Goal: Task Accomplishment & Management: Manage account settings

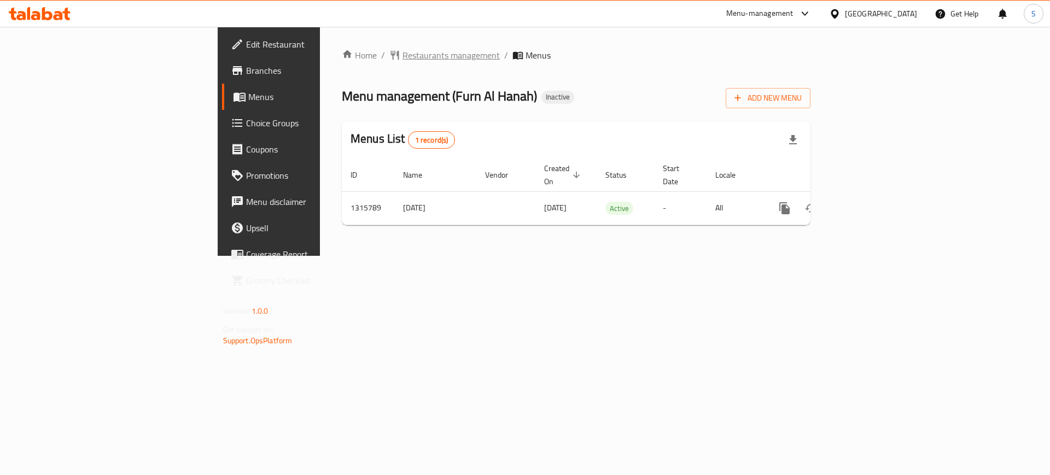
click at [403, 59] on span "Restaurants management" at bounding box center [451, 55] width 97 height 13
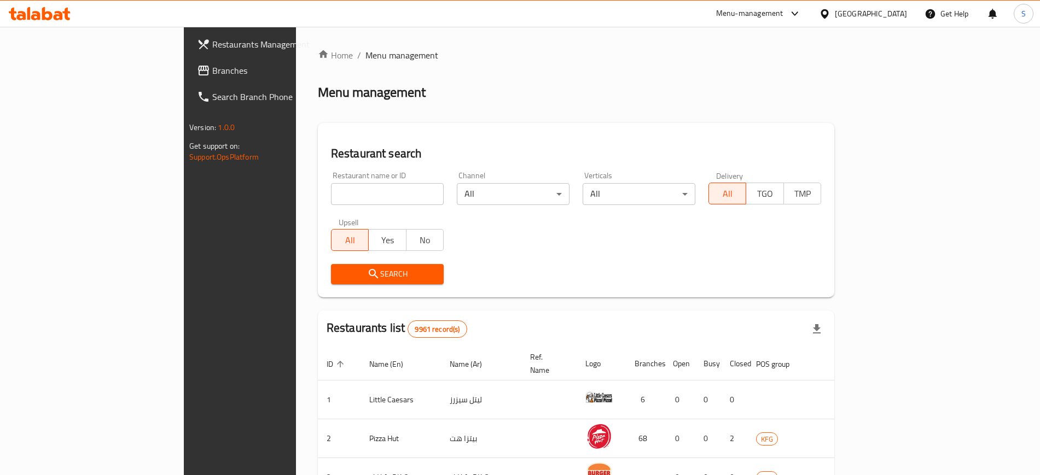
click at [318, 193] on div "Home / Menu management Menu management Restaurant search Restaurant name or ID …" at bounding box center [576, 410] width 516 height 722
click at [331, 197] on input "search" at bounding box center [387, 194] width 113 height 22
type input "DINE"
click button "Search" at bounding box center [387, 274] width 113 height 20
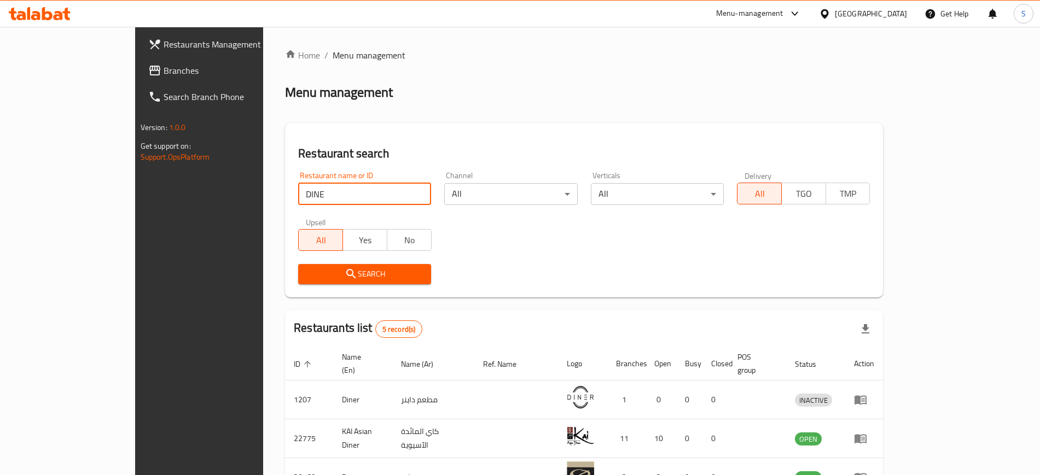
click button "Search" at bounding box center [364, 274] width 133 height 20
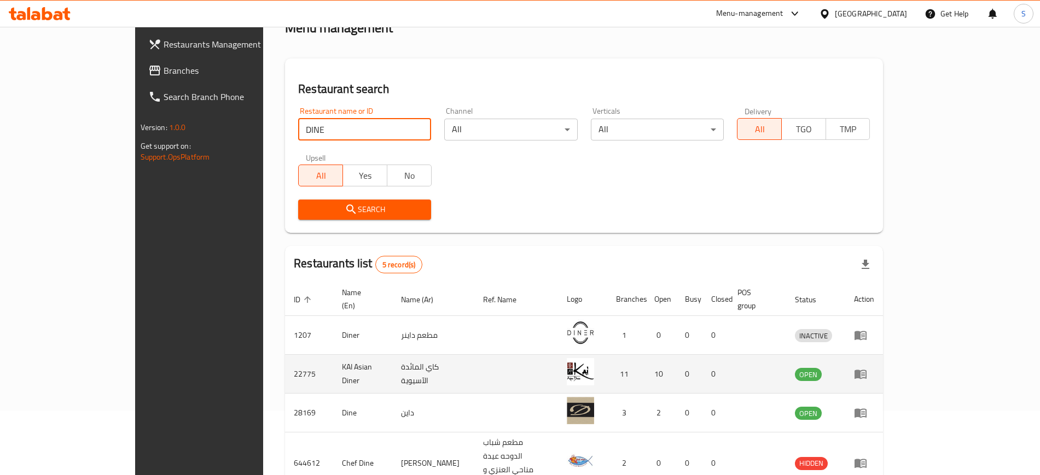
scroll to position [147, 0]
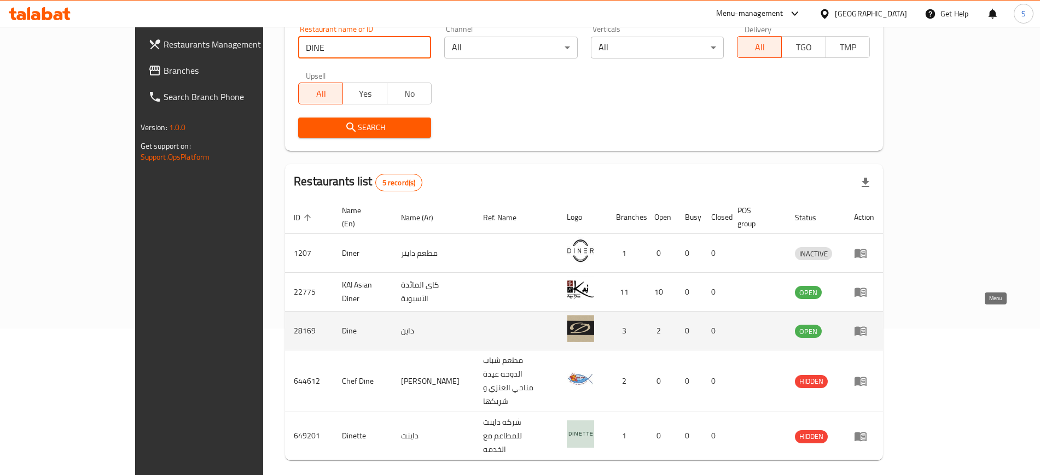
click at [867, 324] on icon "enhanced table" at bounding box center [860, 330] width 13 height 13
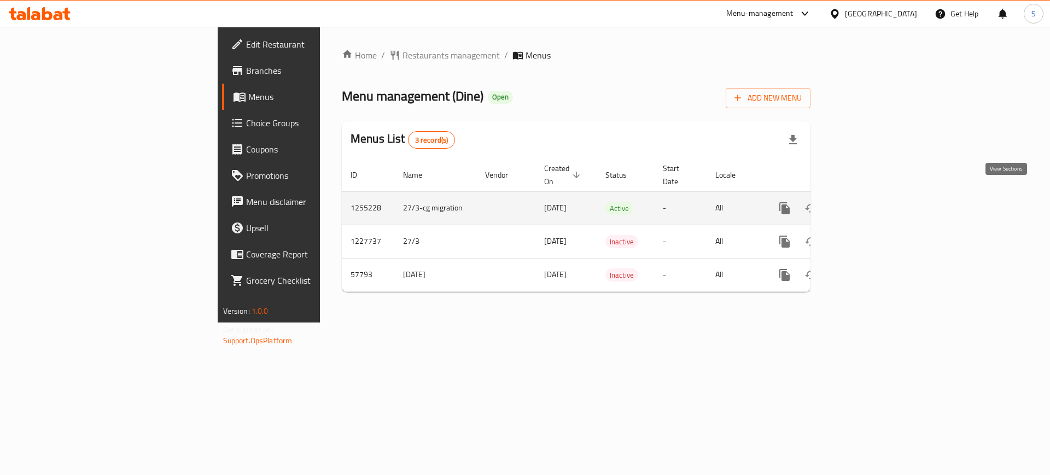
click at [870, 202] on icon "enhanced table" at bounding box center [863, 208] width 13 height 13
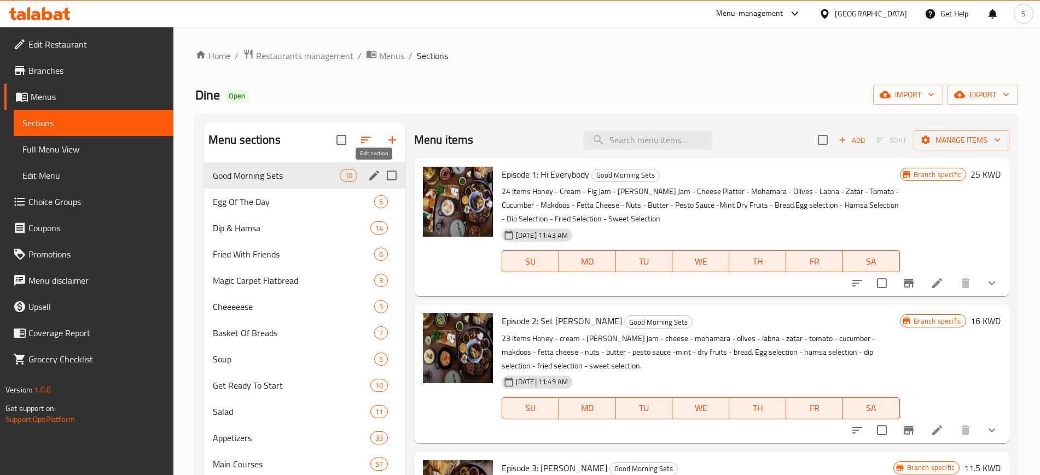
click at [368, 174] on icon "edit" at bounding box center [374, 175] width 13 height 13
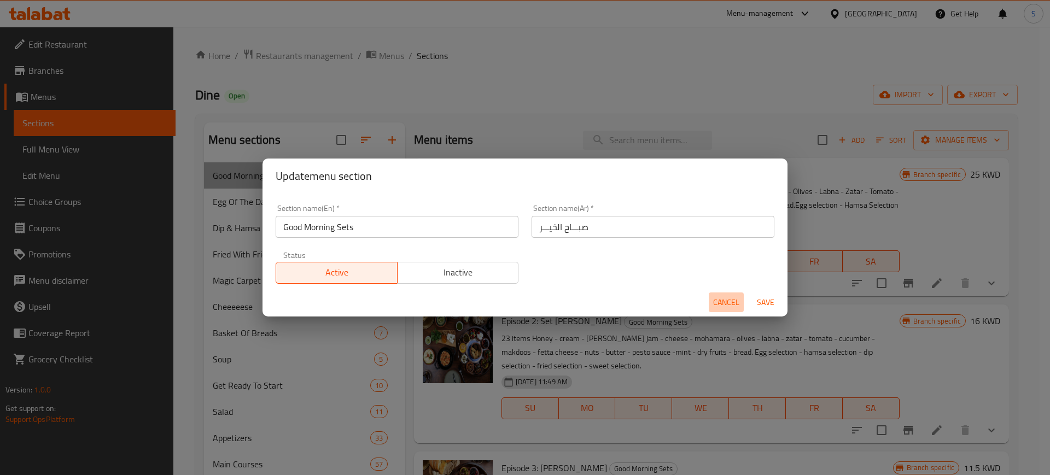
click at [732, 298] on span "Cancel" at bounding box center [726, 303] width 26 height 14
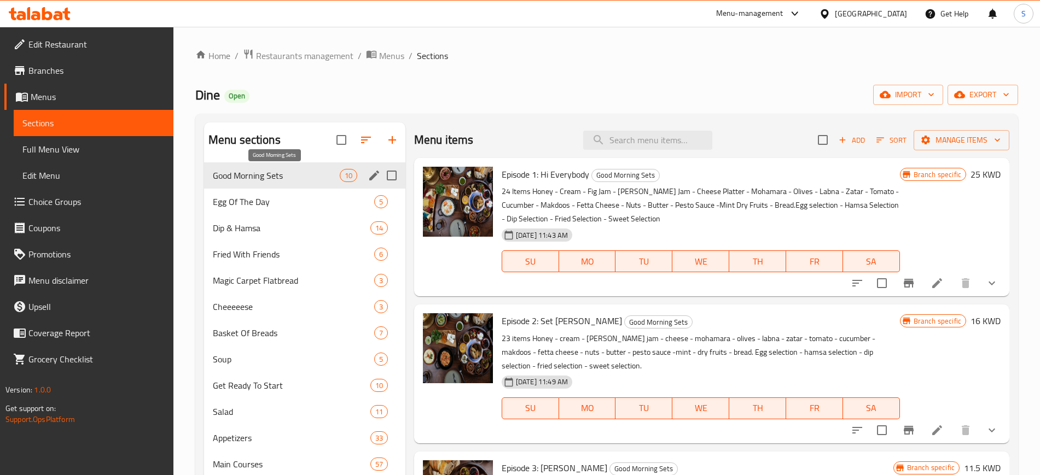
click at [308, 169] on span "Good Morning Sets" at bounding box center [276, 175] width 127 height 13
click at [811, 140] on input "checkbox" at bounding box center [822, 140] width 23 height 23
checkbox input "true"
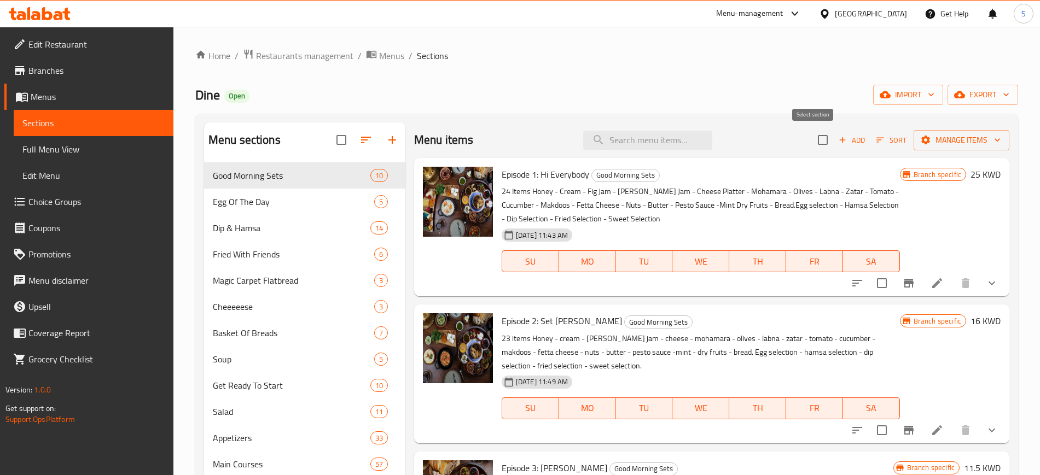
checkbox input "true"
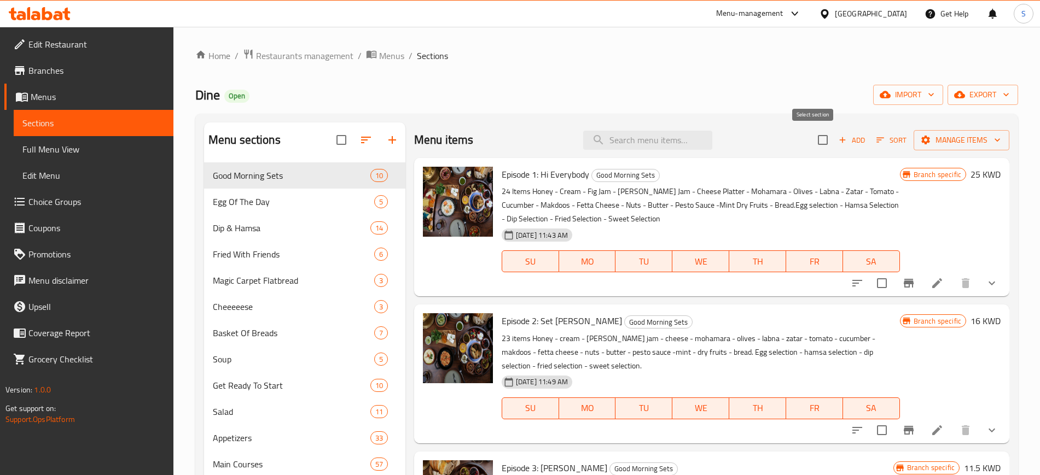
checkbox input "true"
click at [992, 140] on icon "button" at bounding box center [997, 140] width 11 height 11
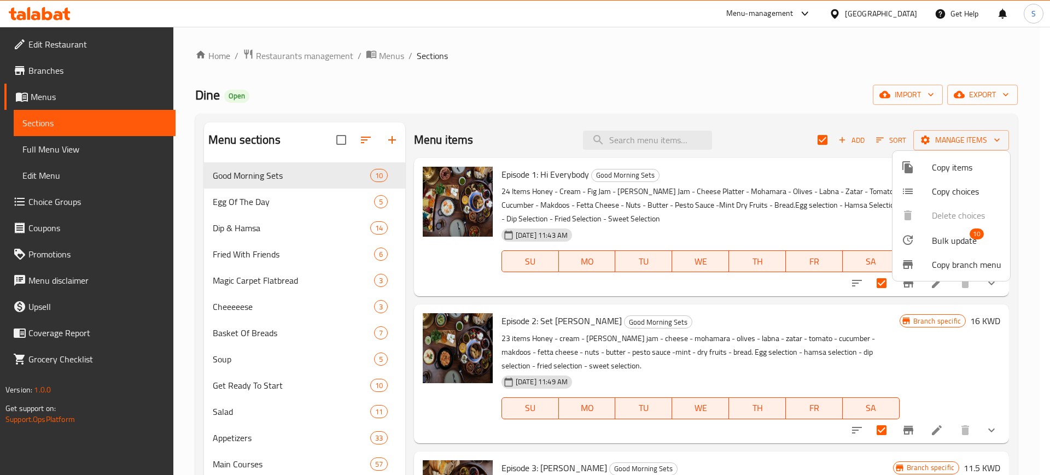
click at [970, 241] on span "Bulk update" at bounding box center [954, 240] width 45 height 13
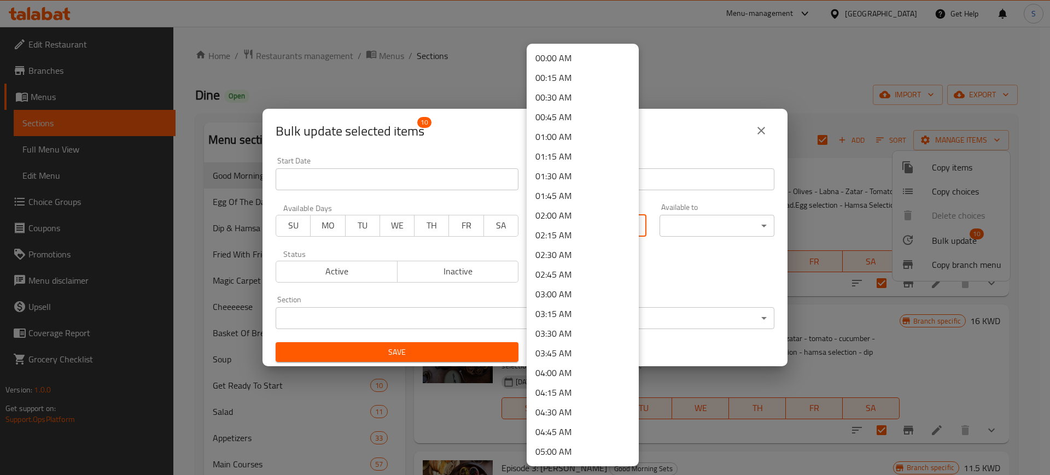
click at [632, 228] on body "​ Menu-management [GEOGRAPHIC_DATA] Get Help S Edit Restaurant Branches Menus S…" at bounding box center [525, 251] width 1050 height 449
click at [580, 217] on li "08:00 AM" at bounding box center [583, 218] width 112 height 20
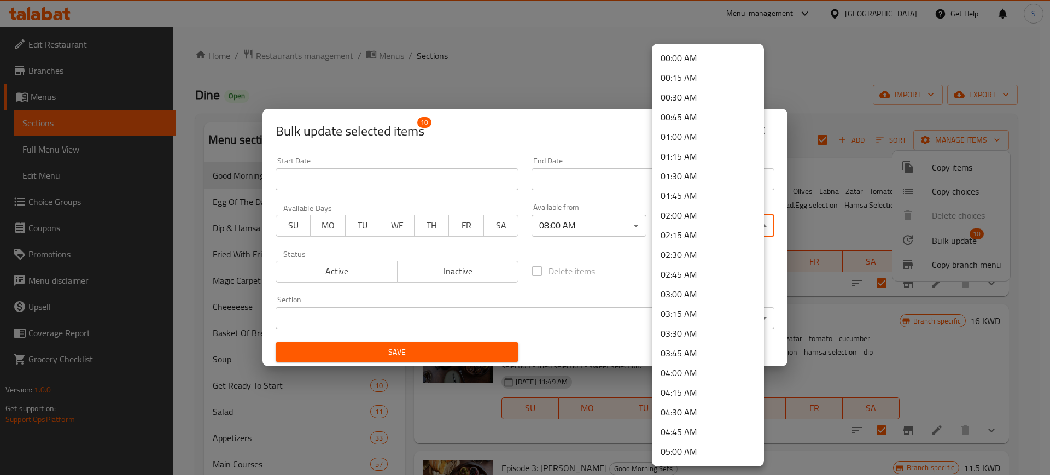
click at [752, 229] on body "​ Menu-management [GEOGRAPHIC_DATA] Get Help S Edit Restaurant Branches Menus S…" at bounding box center [525, 251] width 1050 height 449
click at [685, 395] on li "23:00 PM" at bounding box center [708, 394] width 112 height 20
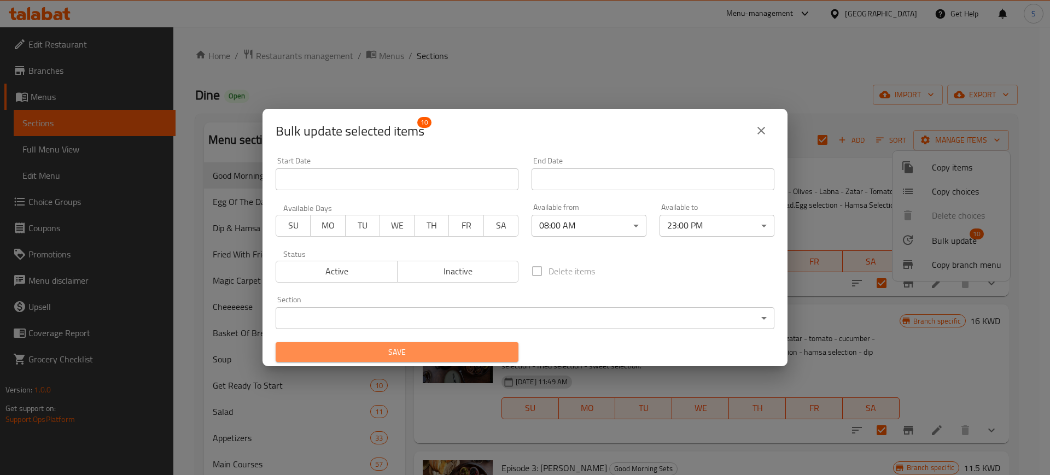
click at [489, 347] on span "Save" at bounding box center [396, 353] width 225 height 14
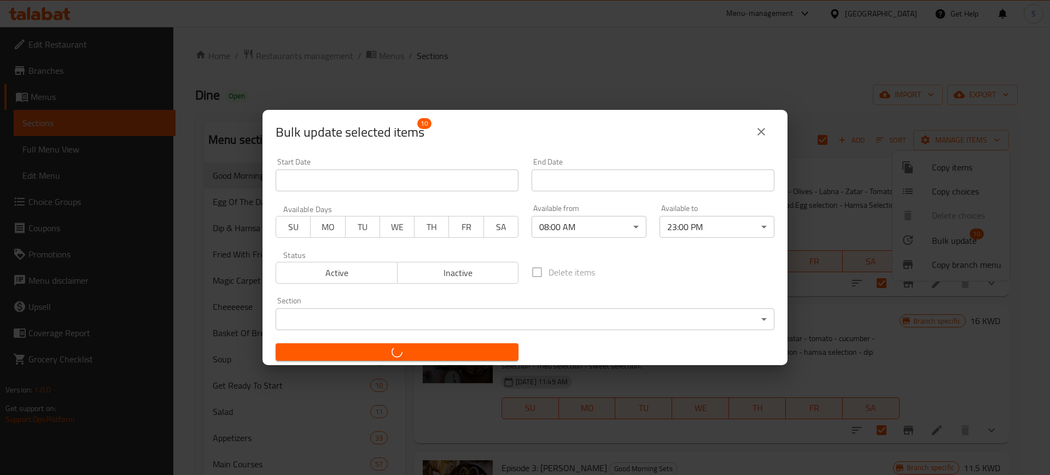
checkbox input "false"
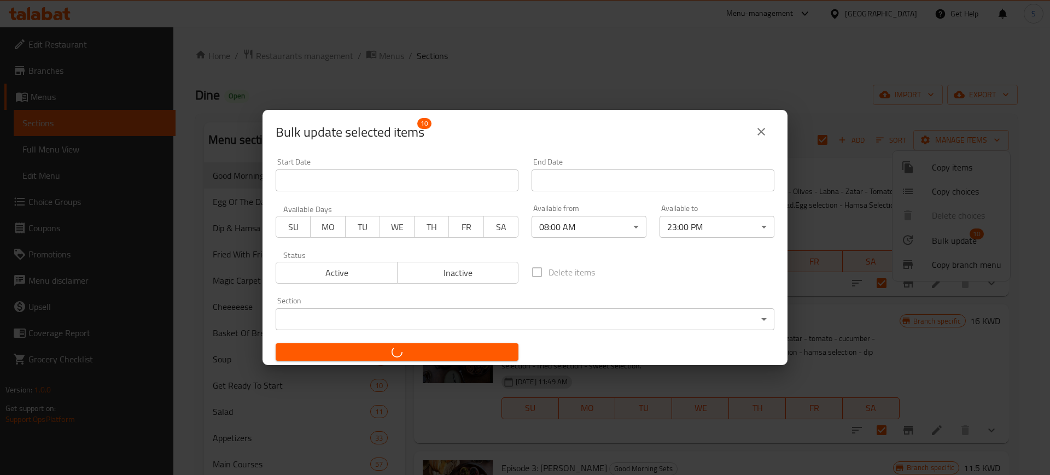
checkbox input "false"
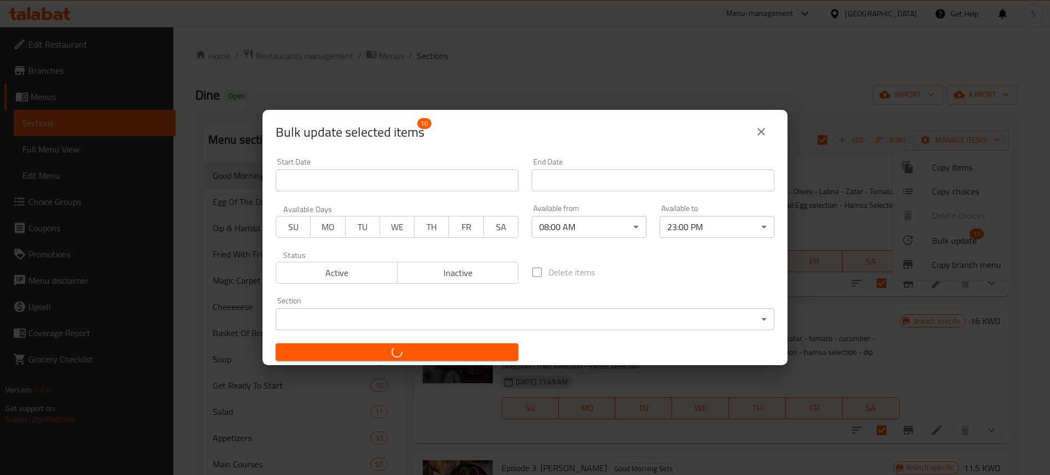
checkbox input "false"
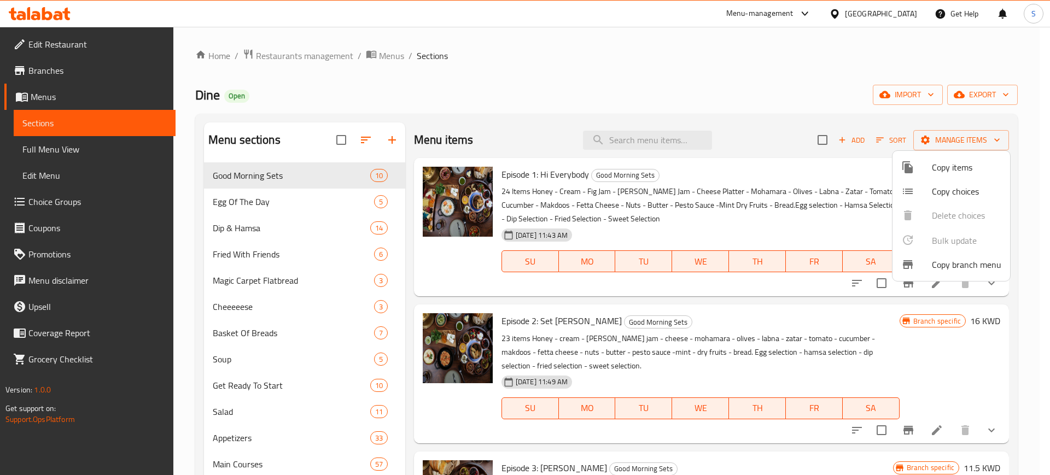
click at [312, 198] on div at bounding box center [525, 237] width 1050 height 475
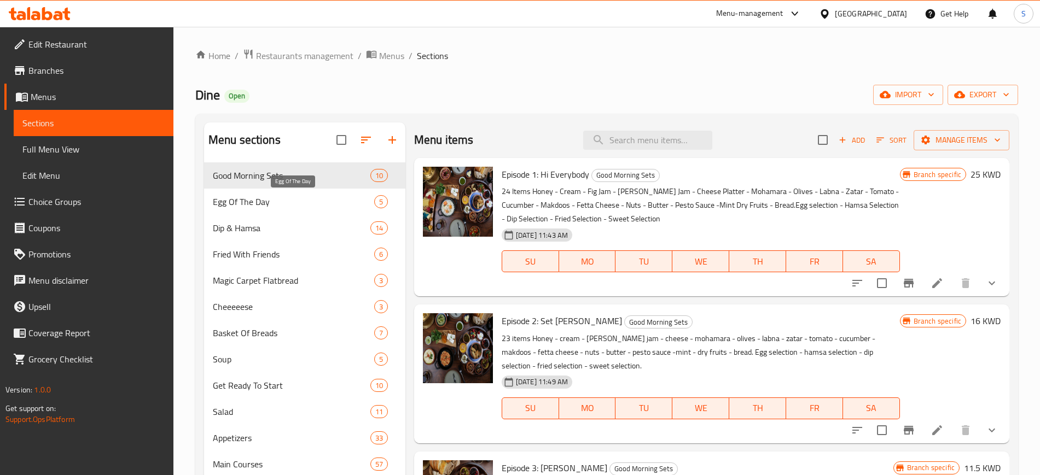
click at [312, 198] on span "Egg Of The Day" at bounding box center [293, 201] width 161 height 13
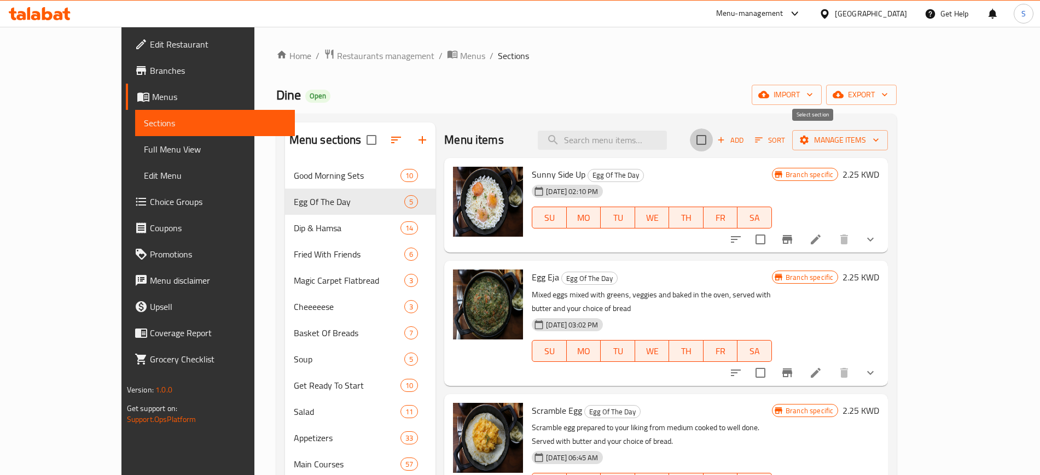
click at [713, 136] on input "checkbox" at bounding box center [701, 140] width 23 height 23
checkbox input "true"
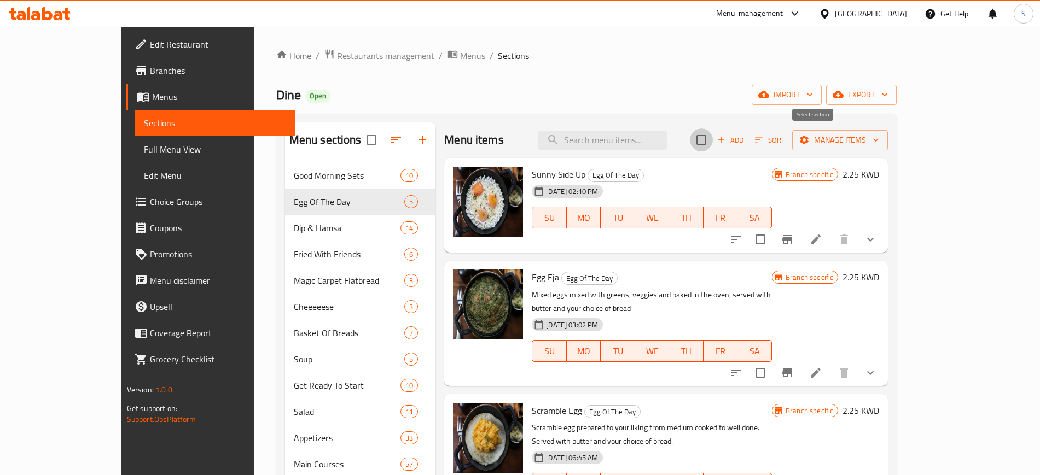
checkbox input "true"
click at [881, 139] on icon "button" at bounding box center [875, 140] width 11 height 11
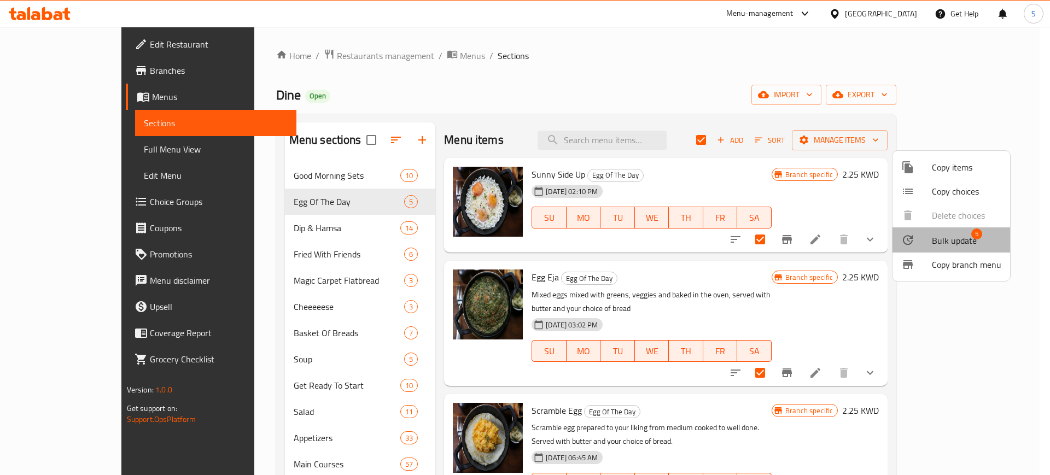
click at [964, 241] on span "Bulk update" at bounding box center [954, 240] width 45 height 13
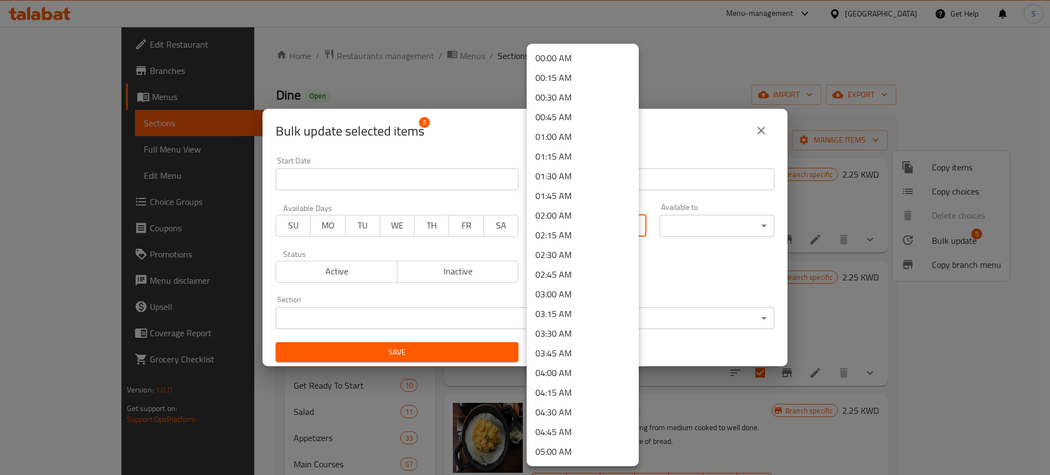
click at [634, 228] on body "​ Menu-management [GEOGRAPHIC_DATA] Get Help S Edit Restaurant Branches Menus S…" at bounding box center [525, 251] width 1050 height 449
click at [553, 428] on li "08:00 AM" at bounding box center [583, 432] width 112 height 20
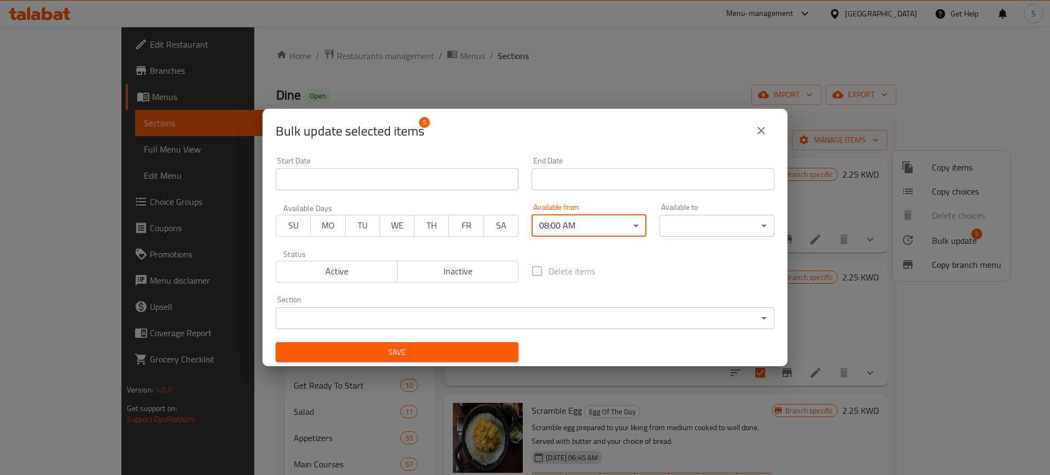
click at [757, 229] on body "​ Menu-management [GEOGRAPHIC_DATA] Get Help S Edit Restaurant Branches Menus S…" at bounding box center [525, 251] width 1050 height 449
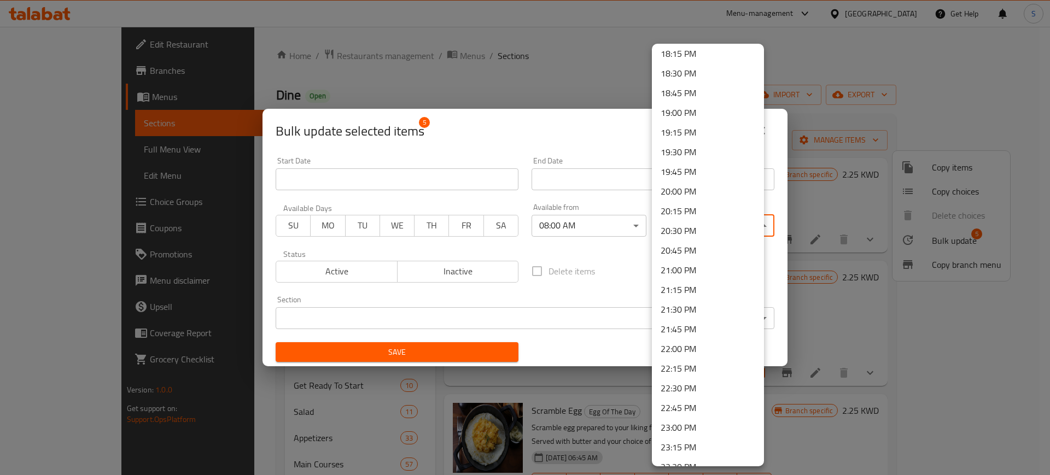
scroll to position [1455, 0]
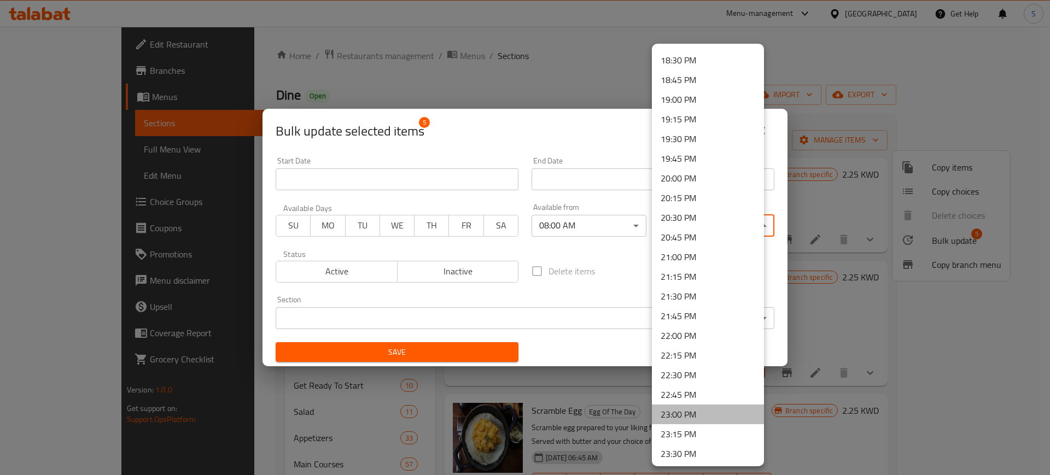
click at [725, 411] on li "23:00 PM" at bounding box center [708, 415] width 112 height 20
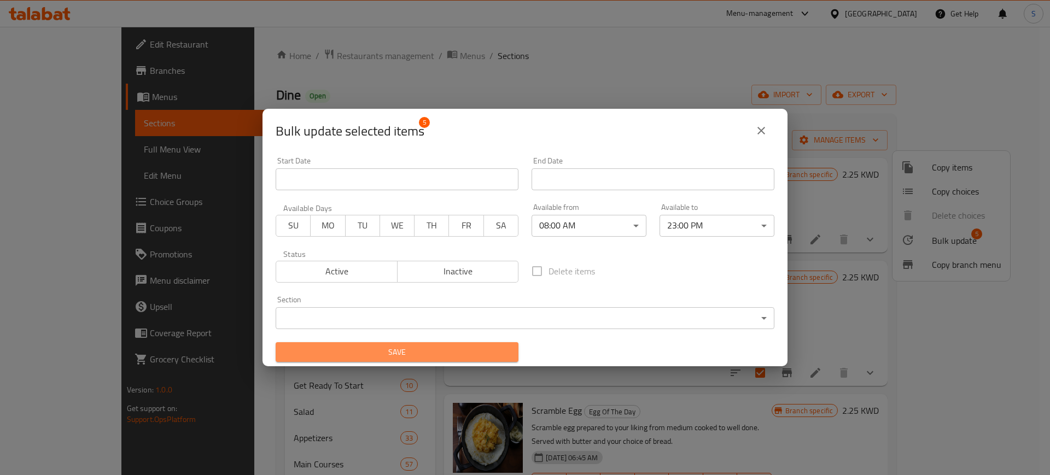
click at [495, 352] on span "Save" at bounding box center [396, 353] width 225 height 14
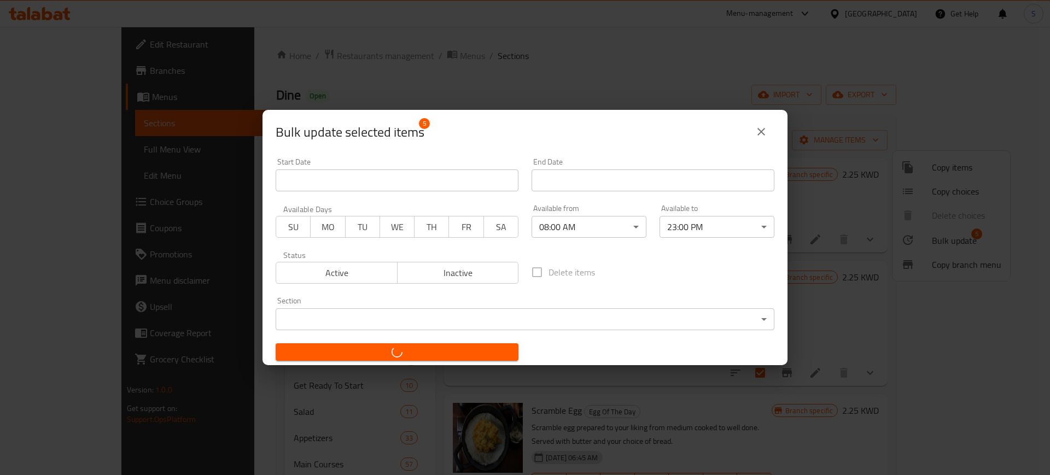
checkbox input "false"
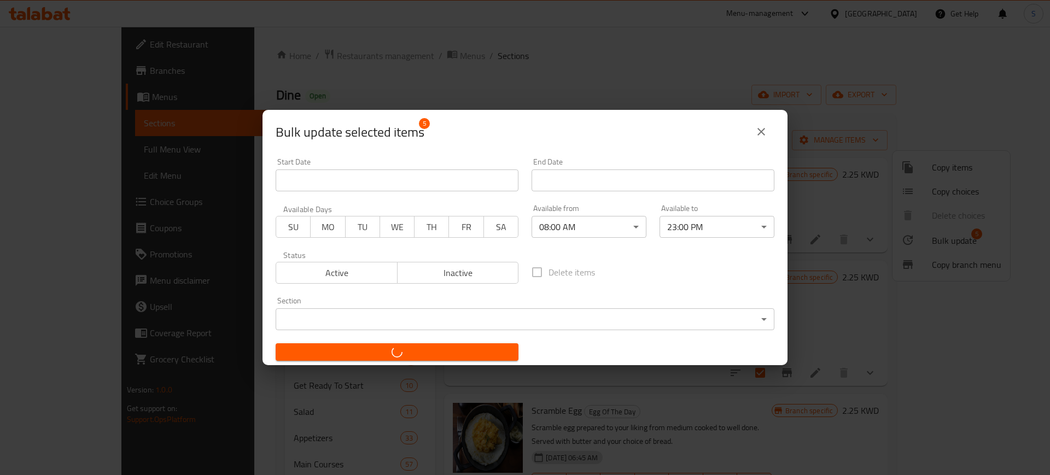
checkbox input "false"
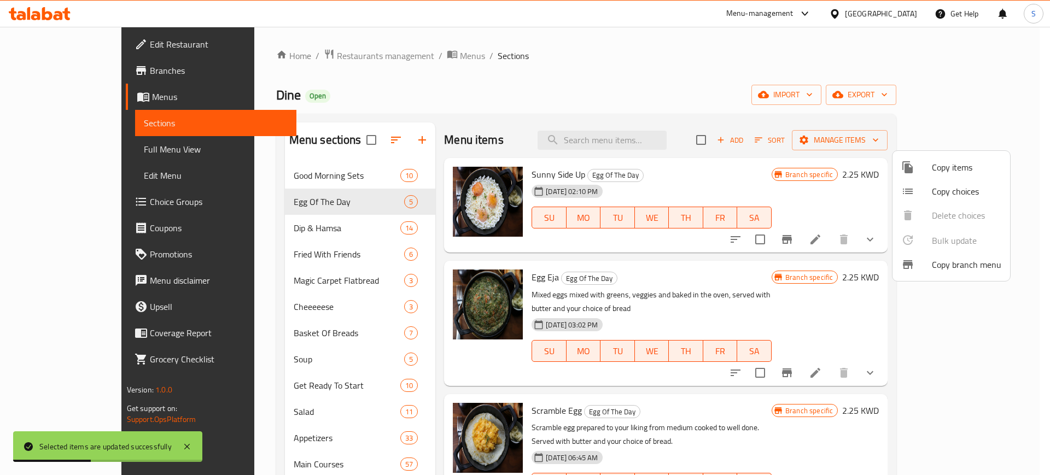
click at [292, 228] on div at bounding box center [525, 237] width 1050 height 475
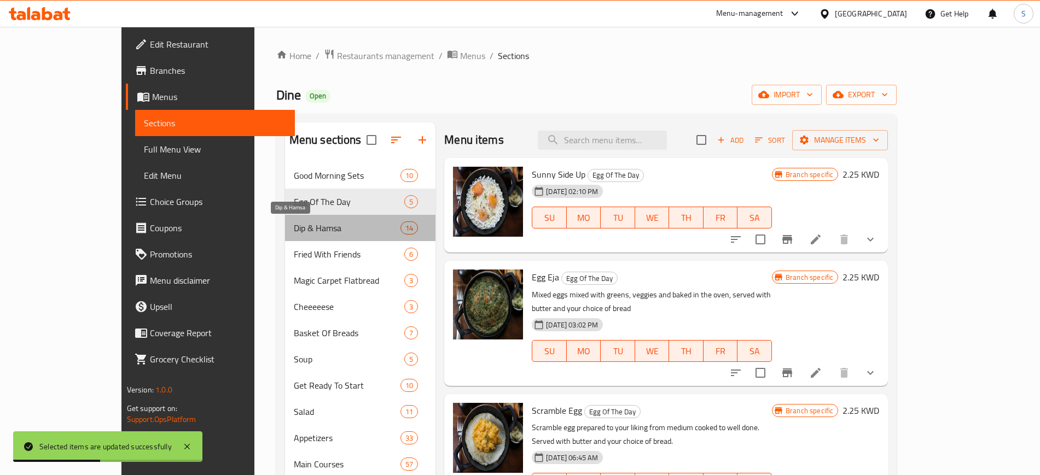
click at [294, 228] on span "Dip & Hamsa" at bounding box center [347, 228] width 107 height 13
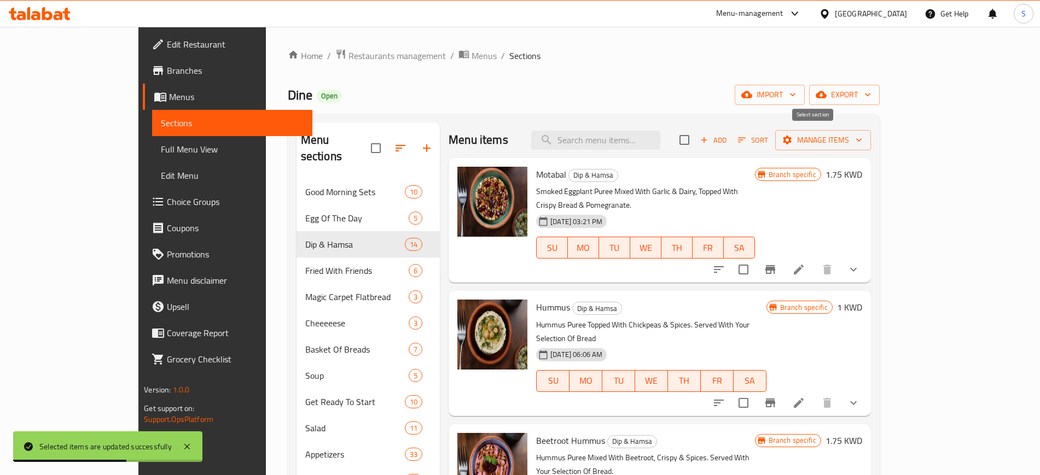
click at [696, 137] on input "checkbox" at bounding box center [684, 140] width 23 height 23
checkbox input "true"
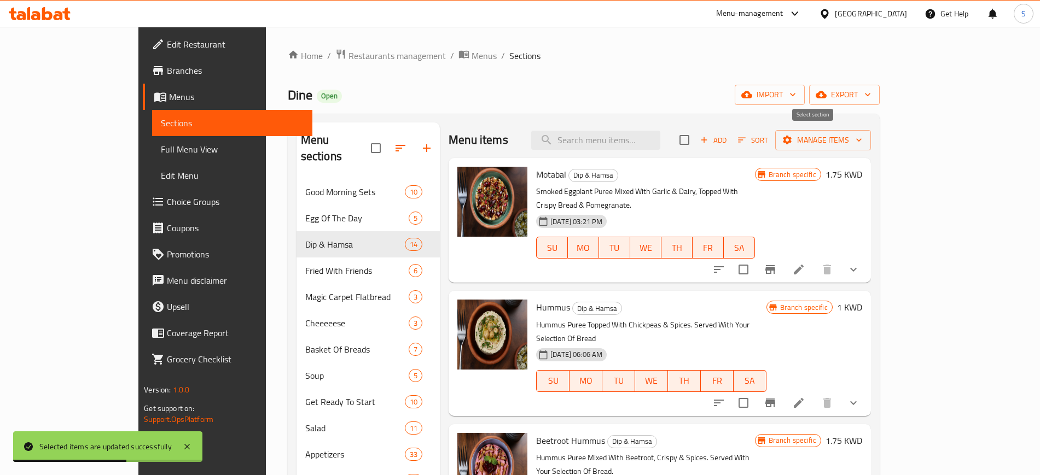
checkbox input "true"
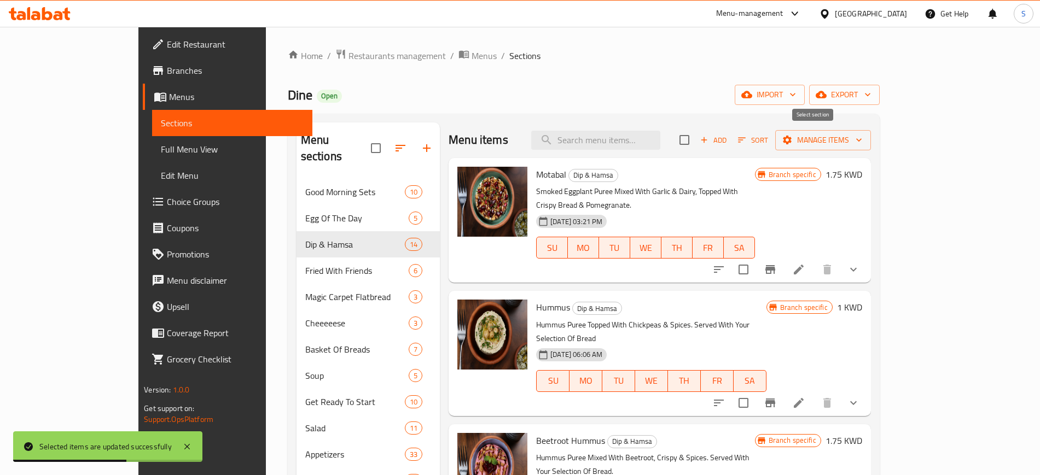
checkbox input "true"
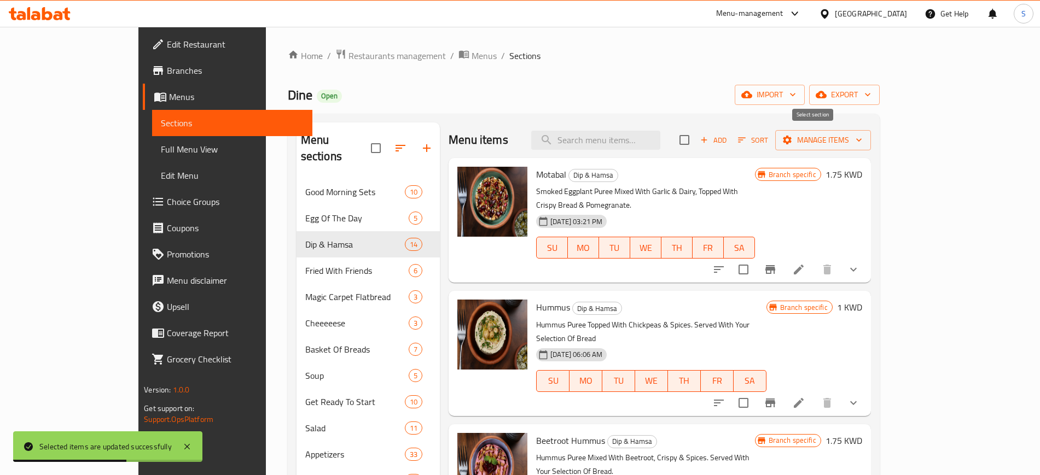
checkbox input "true"
click at [864, 138] on icon "button" at bounding box center [858, 140] width 11 height 11
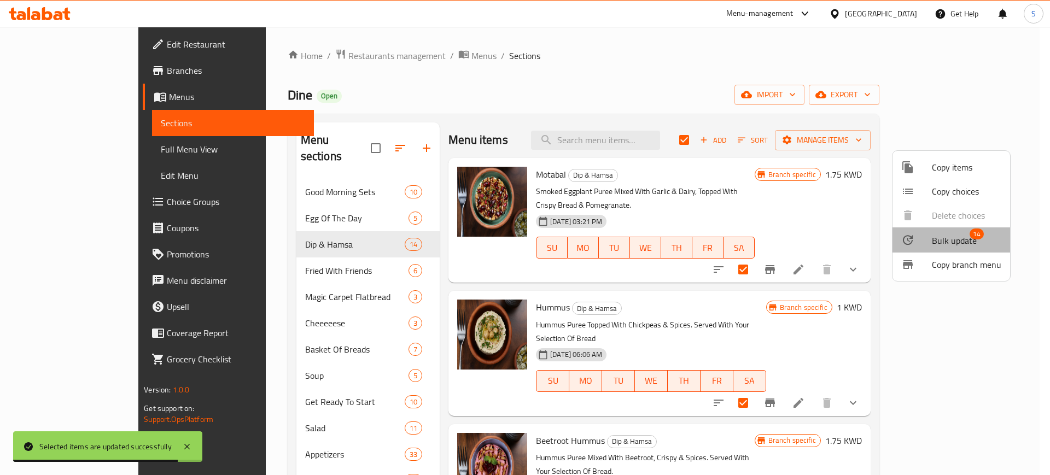
click at [971, 234] on span "14" at bounding box center [977, 234] width 14 height 11
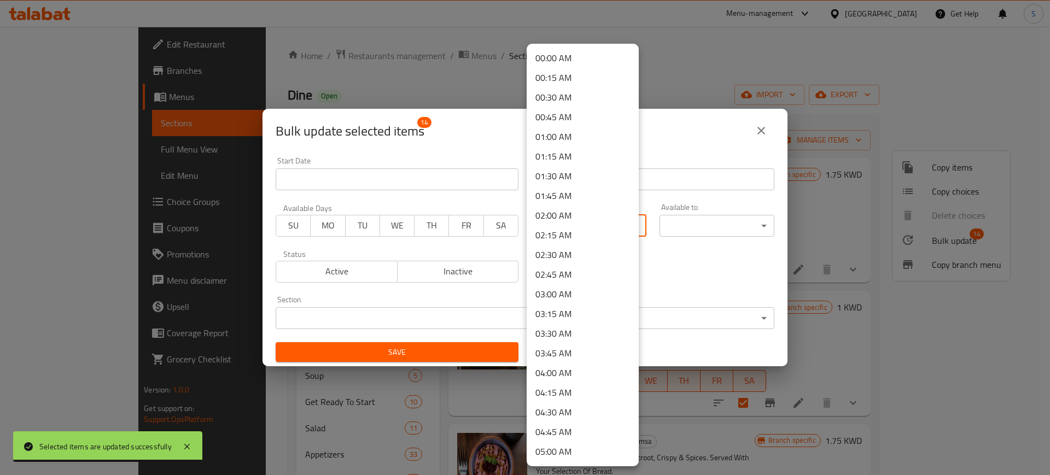
click at [637, 235] on body "Selected items are updated successfully ​ Menu-management [GEOGRAPHIC_DATA] Get…" at bounding box center [525, 251] width 1050 height 449
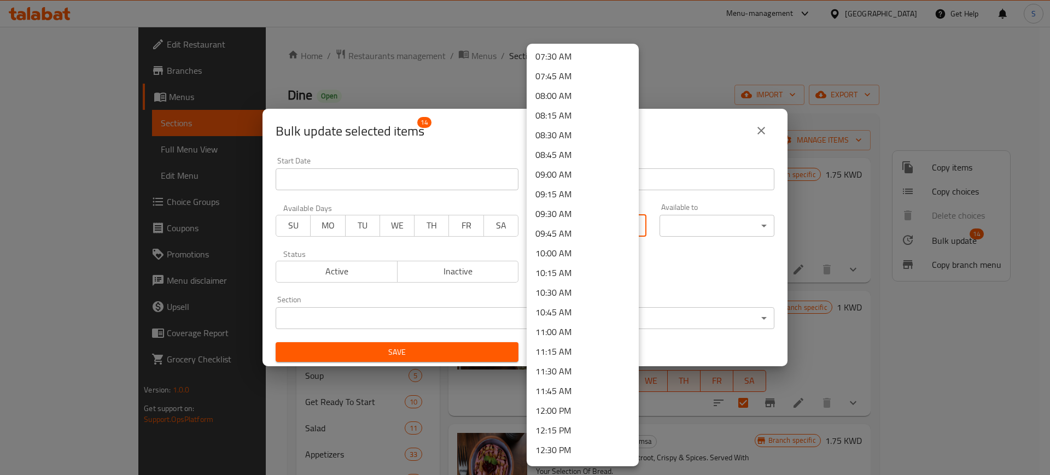
scroll to position [595, 0]
click at [571, 89] on li "08:00 AM" at bounding box center [583, 93] width 112 height 20
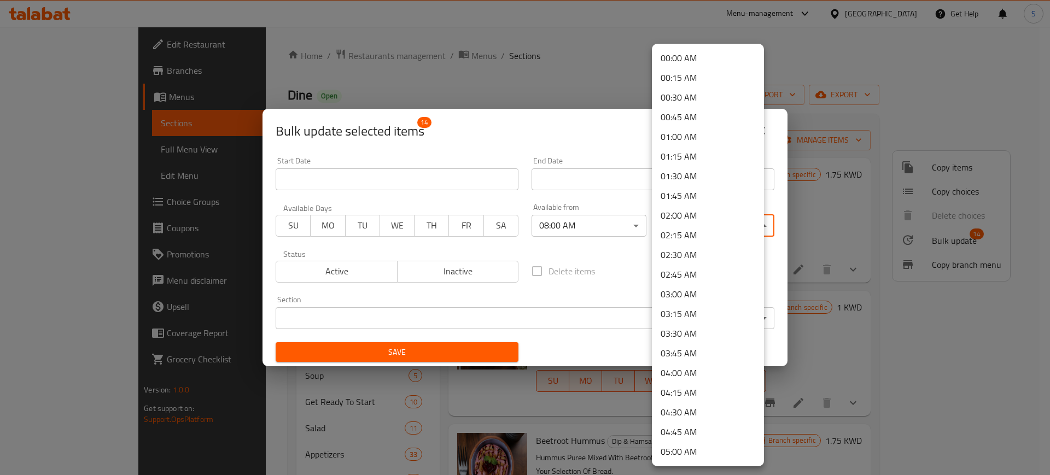
click at [756, 227] on body "​ Menu-management [GEOGRAPHIC_DATA] Get Help S Edit Restaurant Branches Menus S…" at bounding box center [525, 251] width 1050 height 449
click at [687, 377] on li "23:00 PM" at bounding box center [708, 374] width 112 height 20
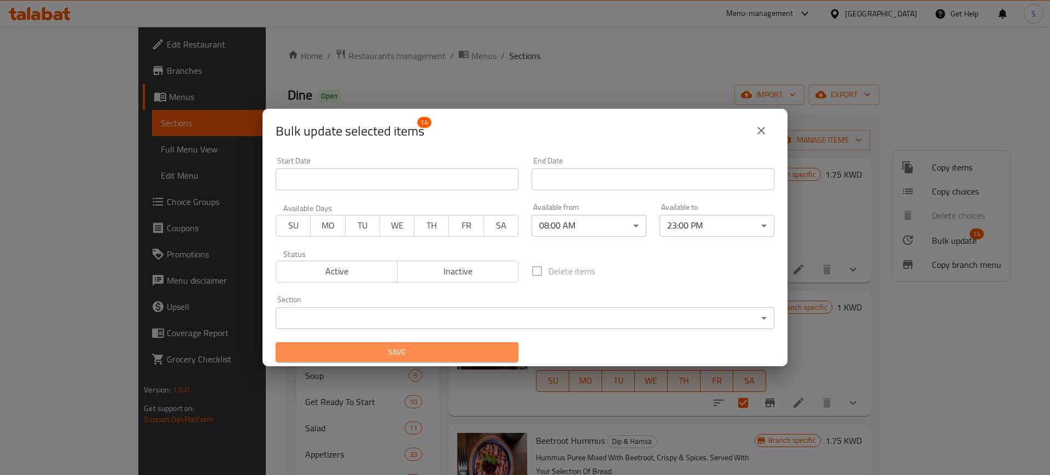
click at [498, 353] on span "Save" at bounding box center [396, 353] width 225 height 14
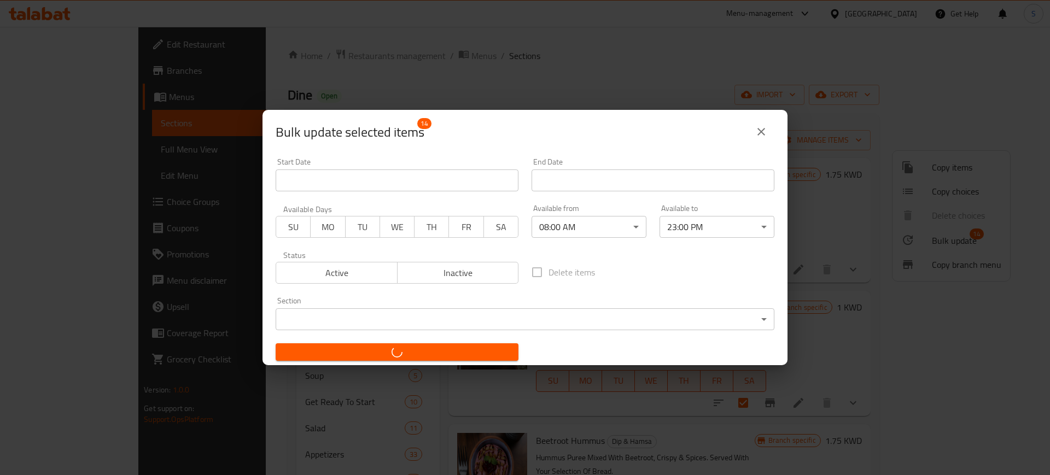
checkbox input "false"
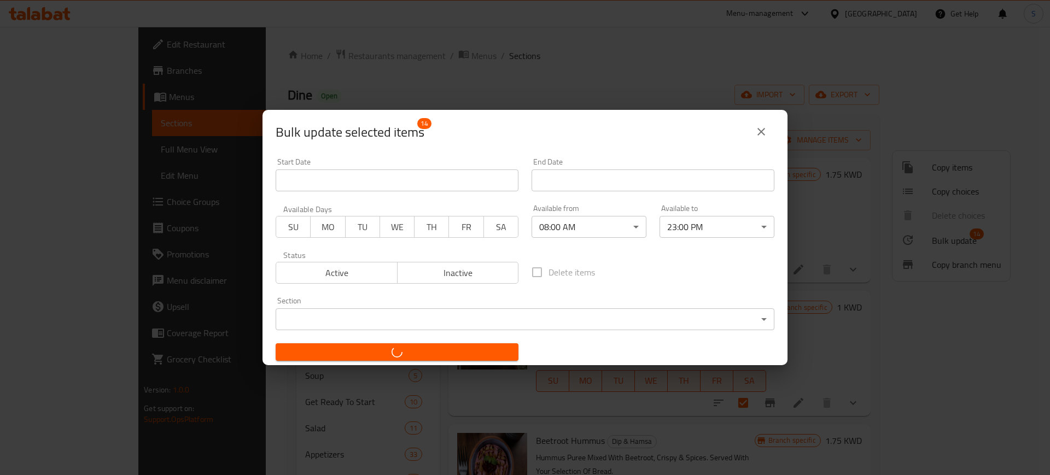
checkbox input "false"
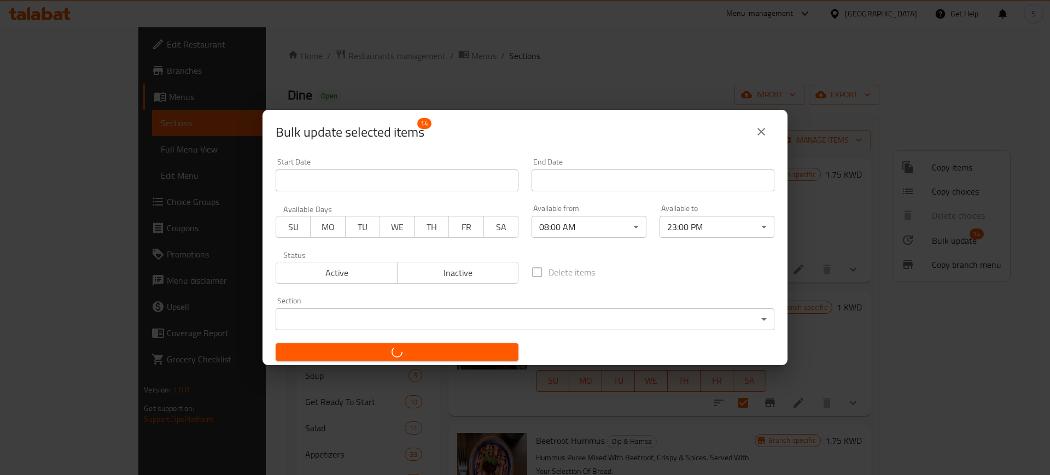
checkbox input "false"
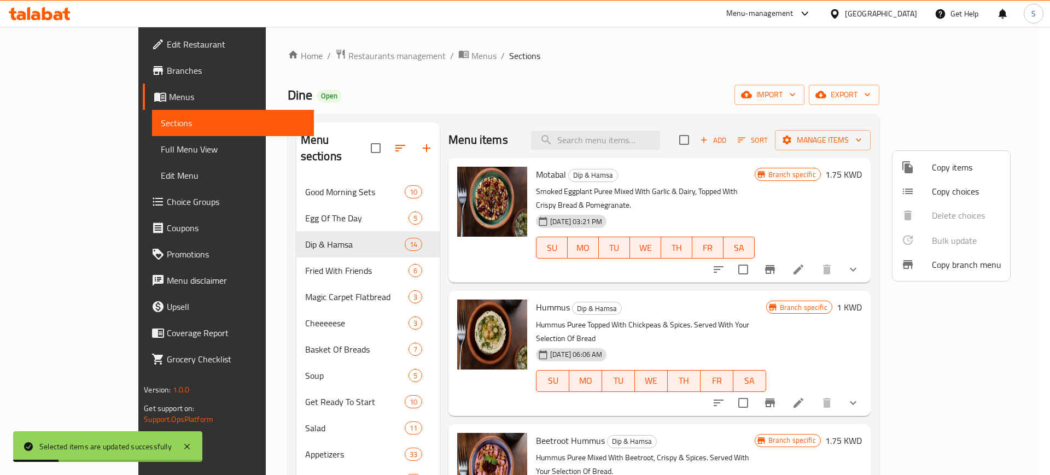
click at [299, 252] on div at bounding box center [525, 237] width 1050 height 475
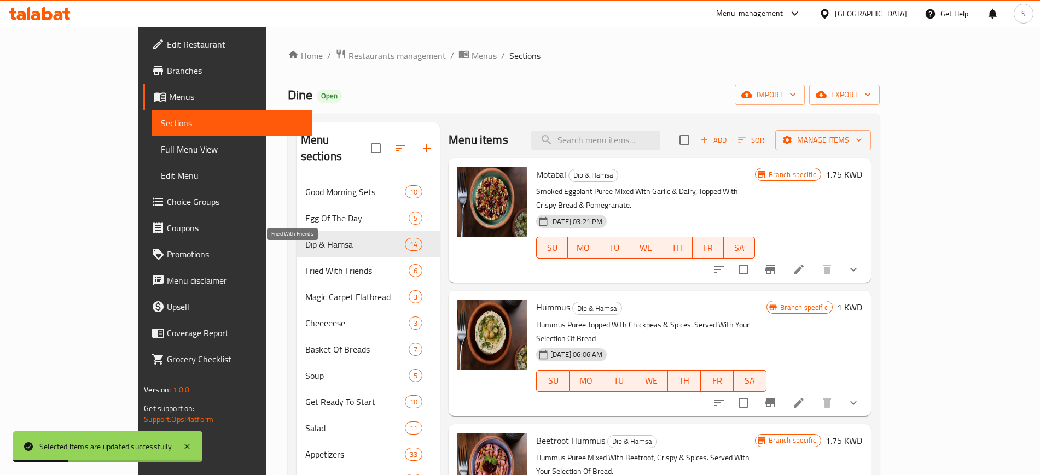
click at [305, 264] on span "Fried With Friends" at bounding box center [356, 270] width 103 height 13
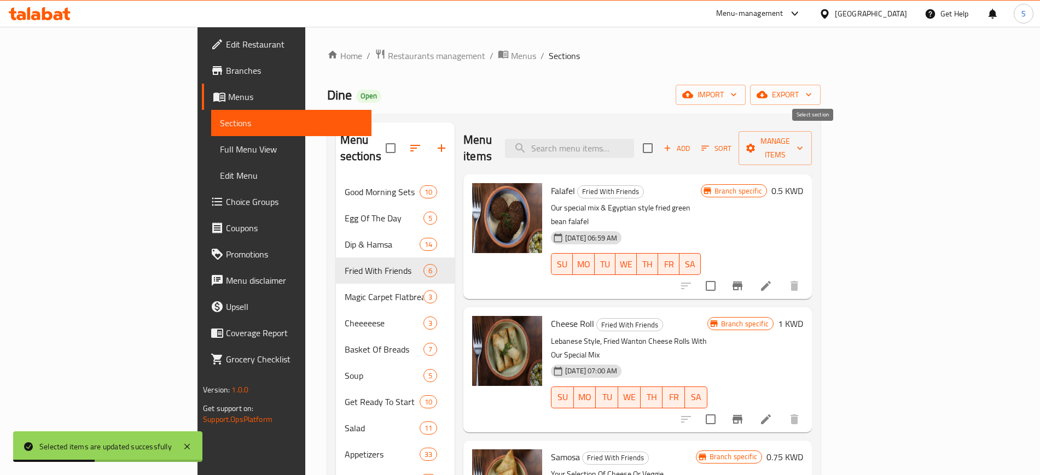
click at [659, 137] on input "checkbox" at bounding box center [647, 148] width 23 height 23
checkbox input "true"
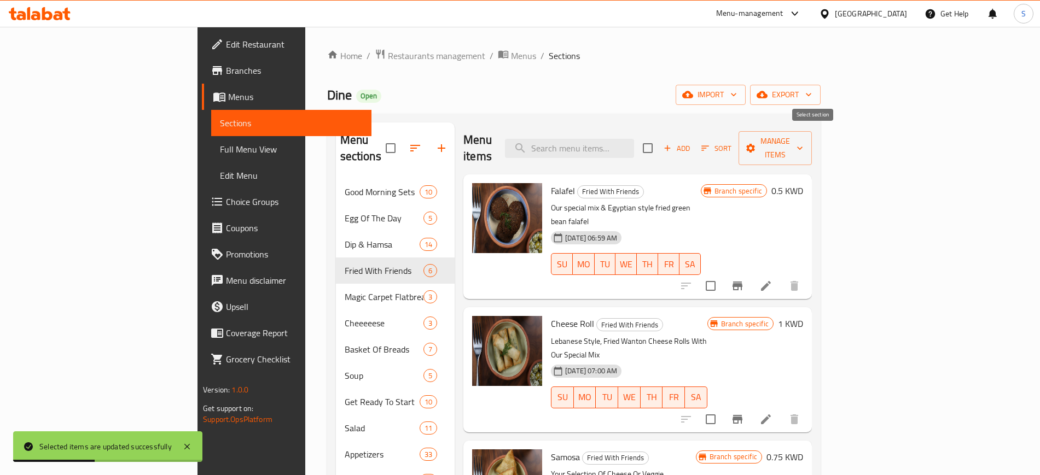
checkbox input "true"
click at [812, 140] on button "Manage items" at bounding box center [775, 148] width 73 height 34
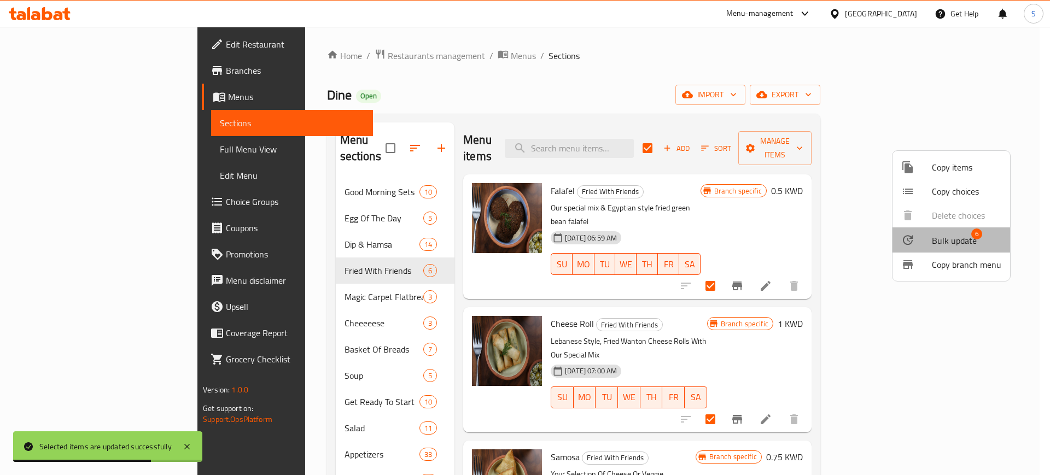
click at [963, 240] on span "Bulk update" at bounding box center [954, 240] width 45 height 13
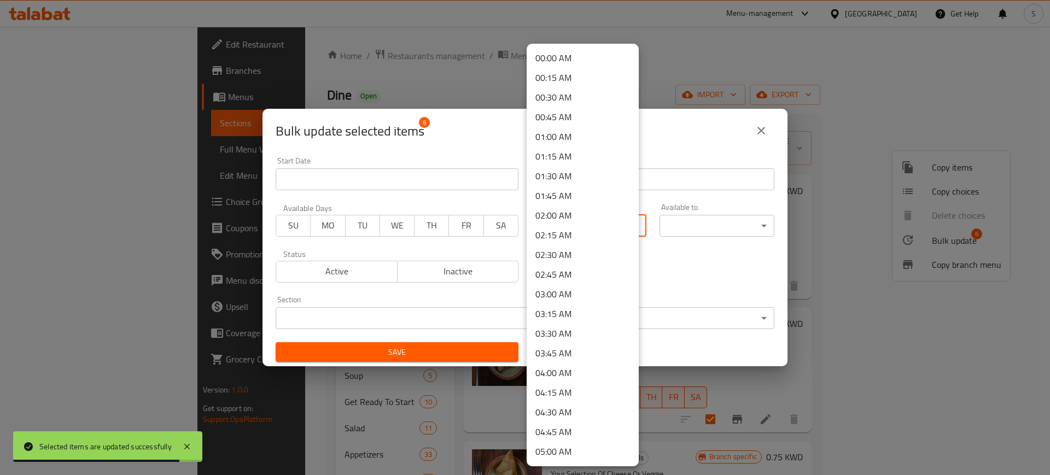
click at [572, 219] on body "Selected items are updated successfully ​ Menu-management [GEOGRAPHIC_DATA] Get…" at bounding box center [525, 251] width 1050 height 449
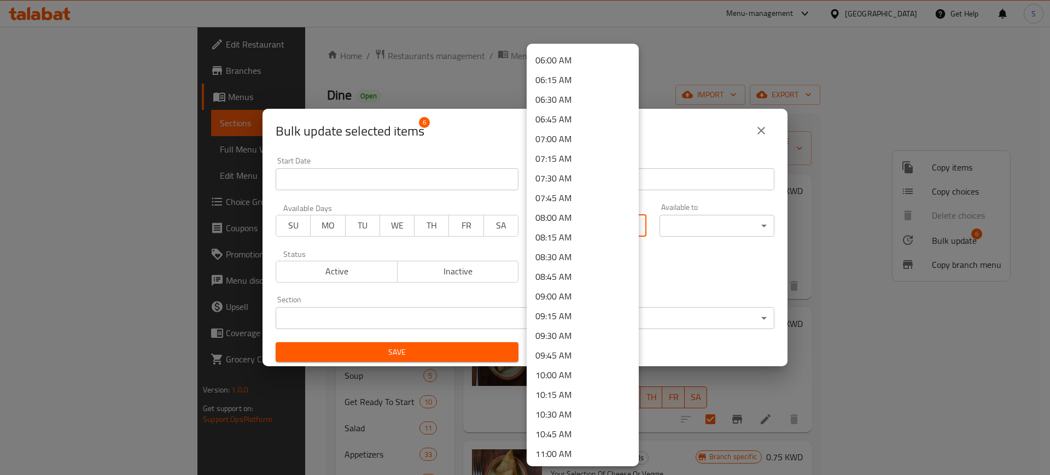
scroll to position [518, 0]
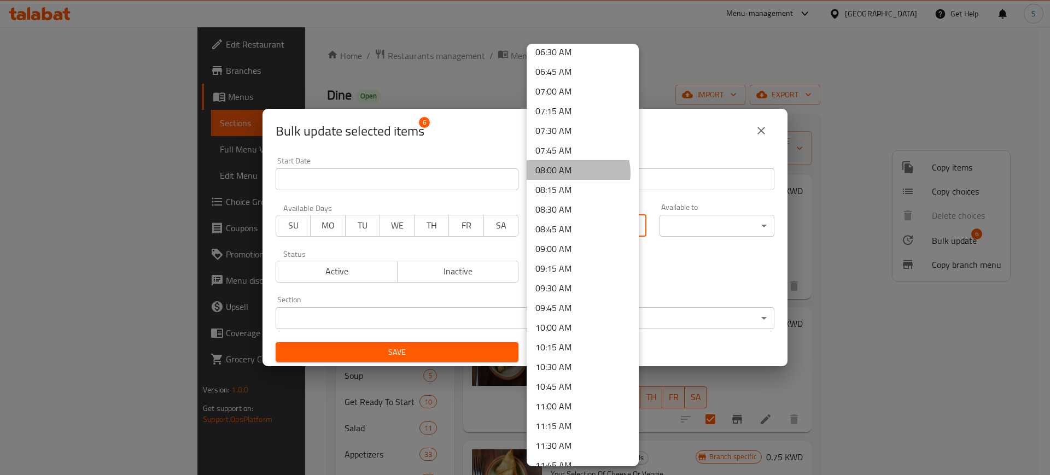
click at [573, 173] on li "08:00 AM" at bounding box center [583, 170] width 112 height 20
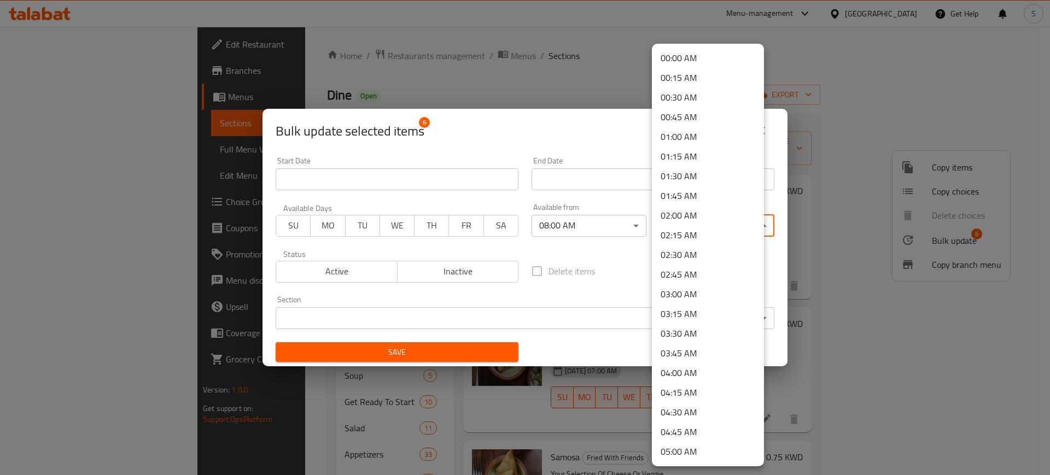
click at [728, 219] on body "​ Menu-management [GEOGRAPHIC_DATA] Get Help S Edit Restaurant Branches Menus S…" at bounding box center [525, 251] width 1050 height 449
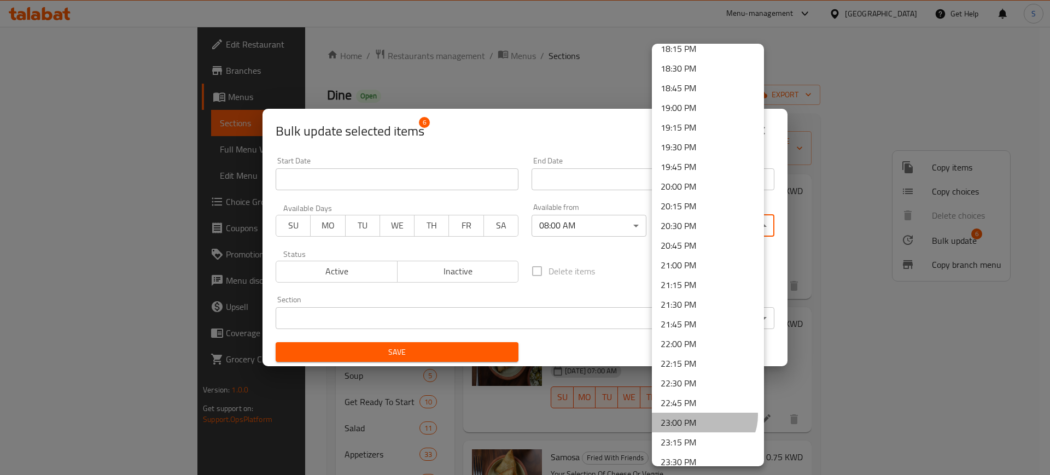
click at [704, 415] on li "23:00 PM" at bounding box center [708, 423] width 112 height 20
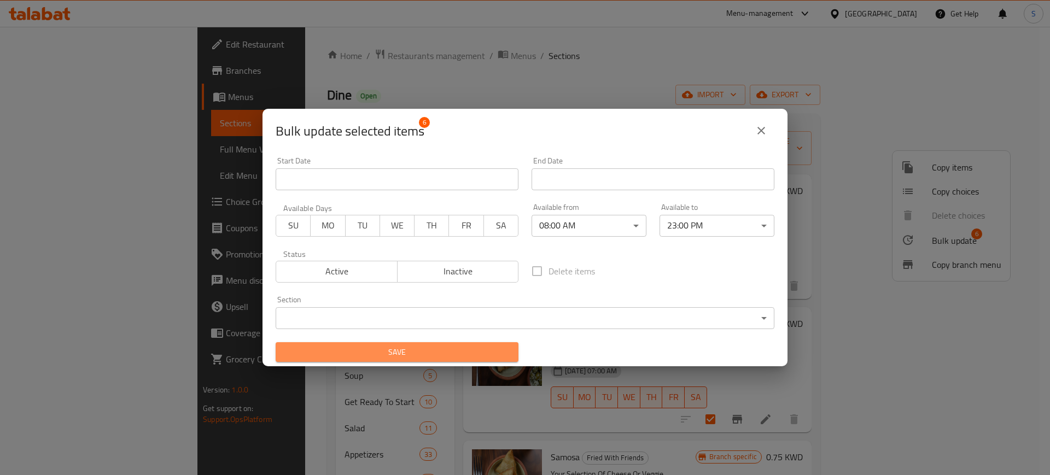
click at [483, 353] on span "Save" at bounding box center [396, 353] width 225 height 14
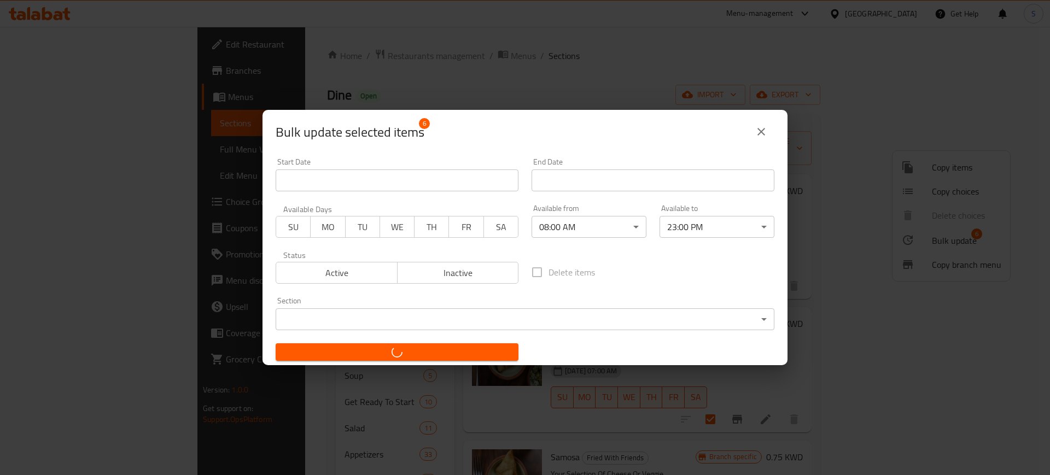
checkbox input "false"
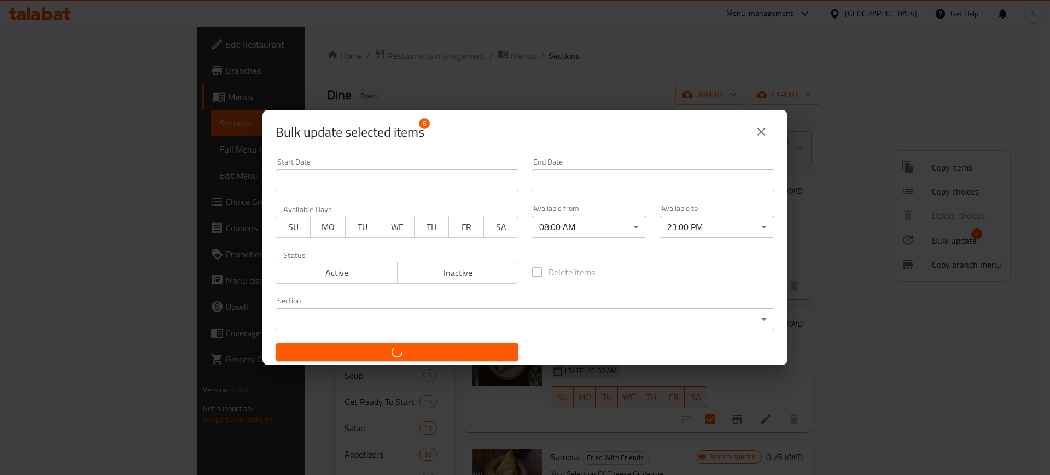
checkbox input "false"
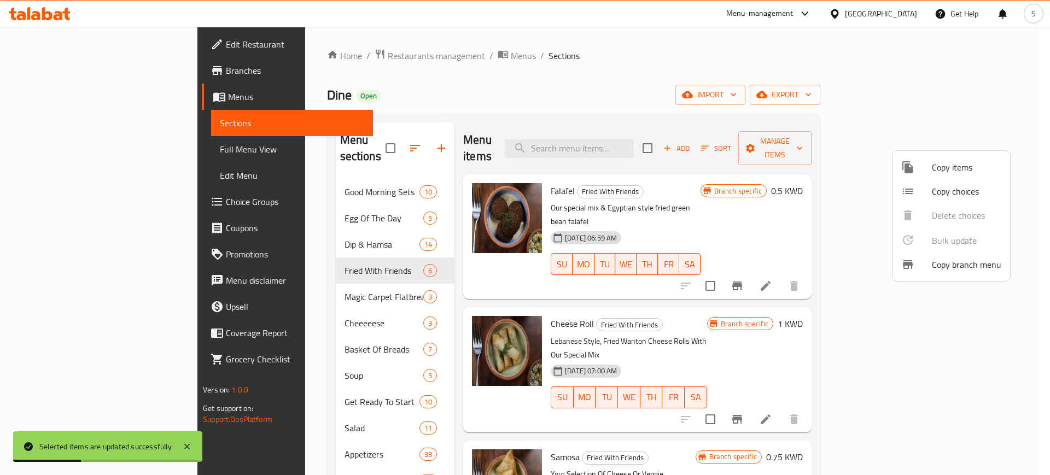
click at [281, 277] on div at bounding box center [525, 237] width 1050 height 475
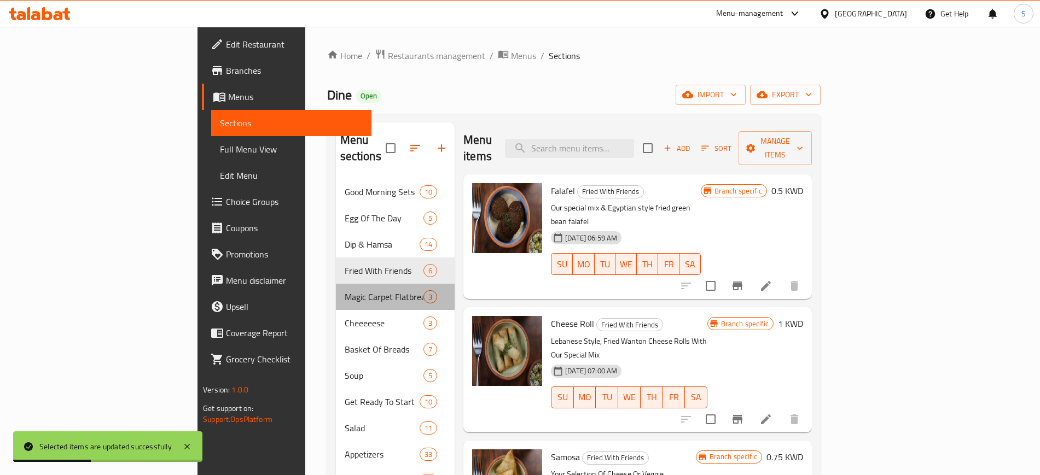
click at [336, 288] on div "Magic Carpet Flatbread 3" at bounding box center [395, 297] width 119 height 26
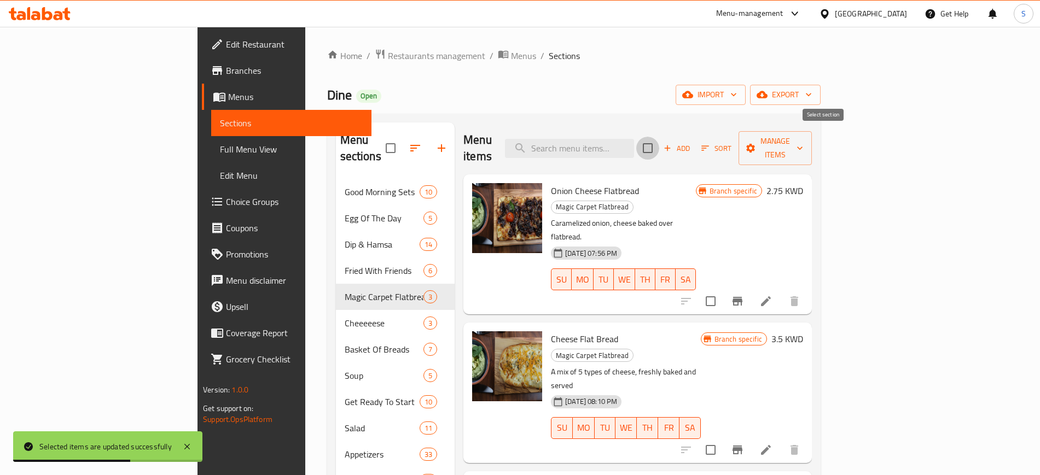
click at [659, 137] on input "checkbox" at bounding box center [647, 148] width 23 height 23
checkbox input "true"
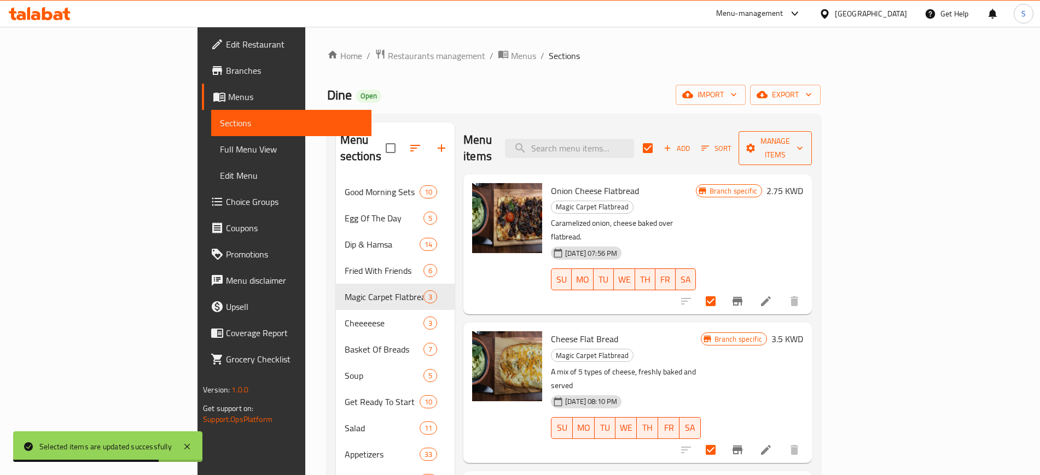
click at [805, 143] on icon "button" at bounding box center [799, 148] width 11 height 11
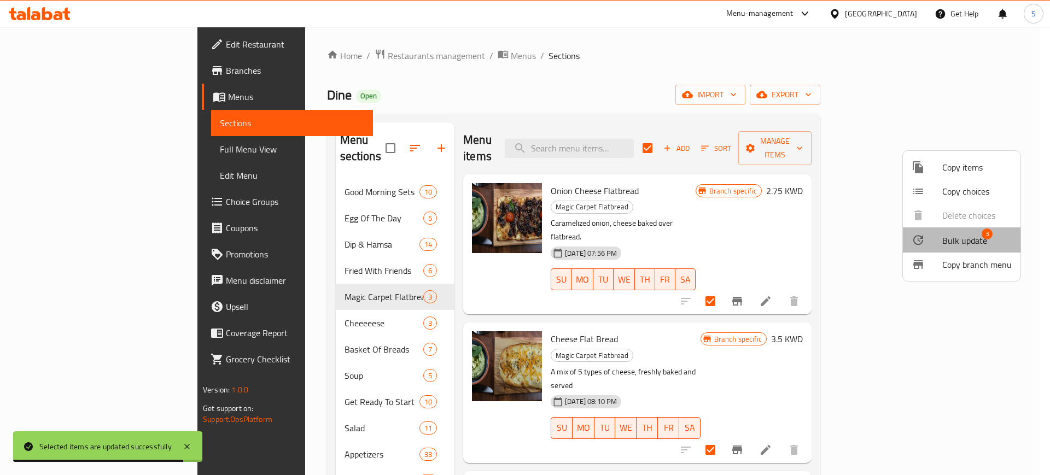
click at [967, 245] on span "Bulk update" at bounding box center [965, 240] width 45 height 13
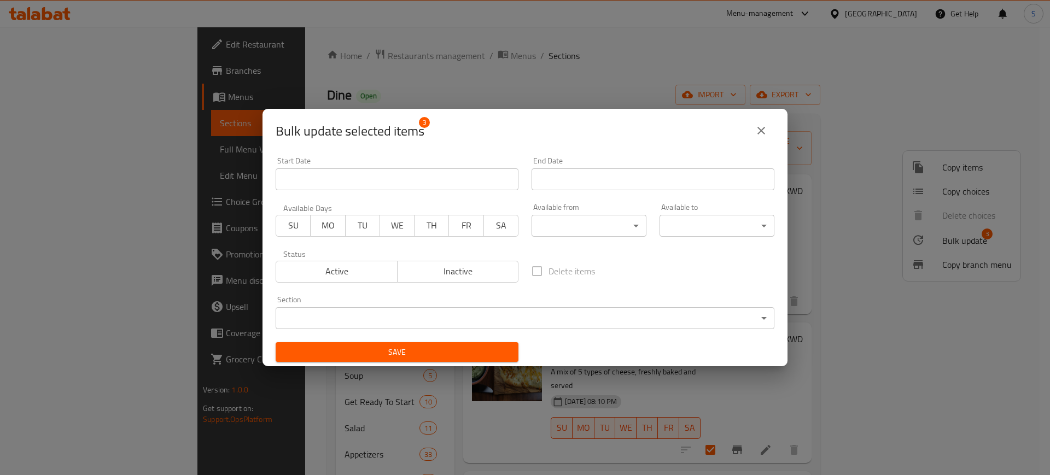
click at [623, 230] on body "​ Menu-management [GEOGRAPHIC_DATA] Get Help S Edit Restaurant Branches Menus S…" at bounding box center [525, 251] width 1050 height 449
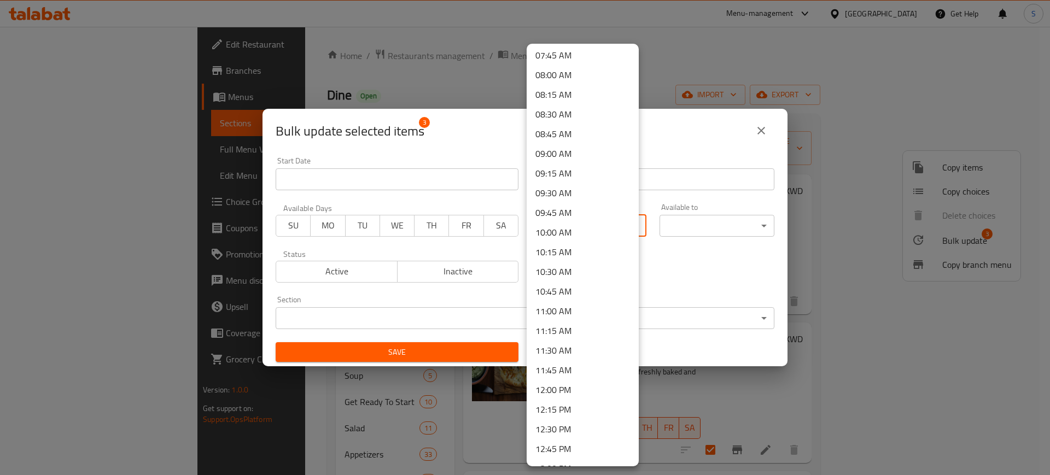
scroll to position [608, 0]
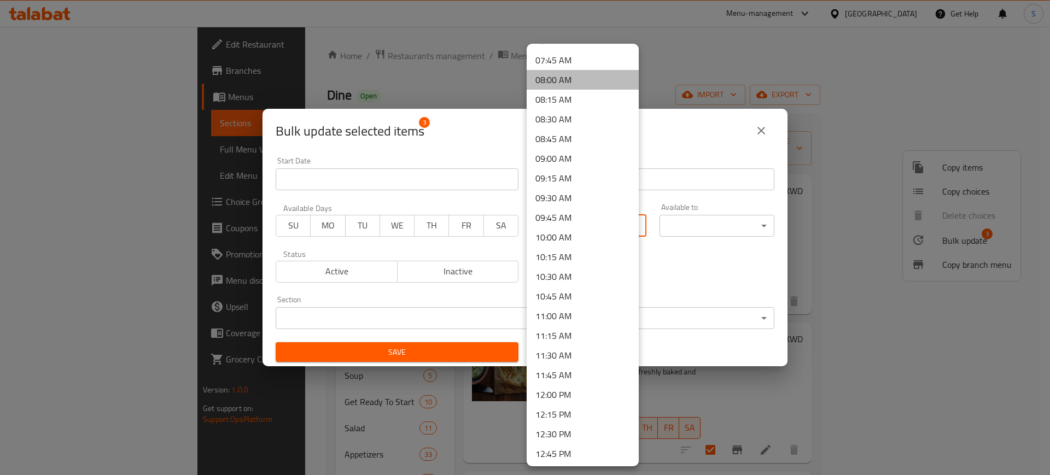
click at [584, 77] on li "08:00 AM" at bounding box center [583, 80] width 112 height 20
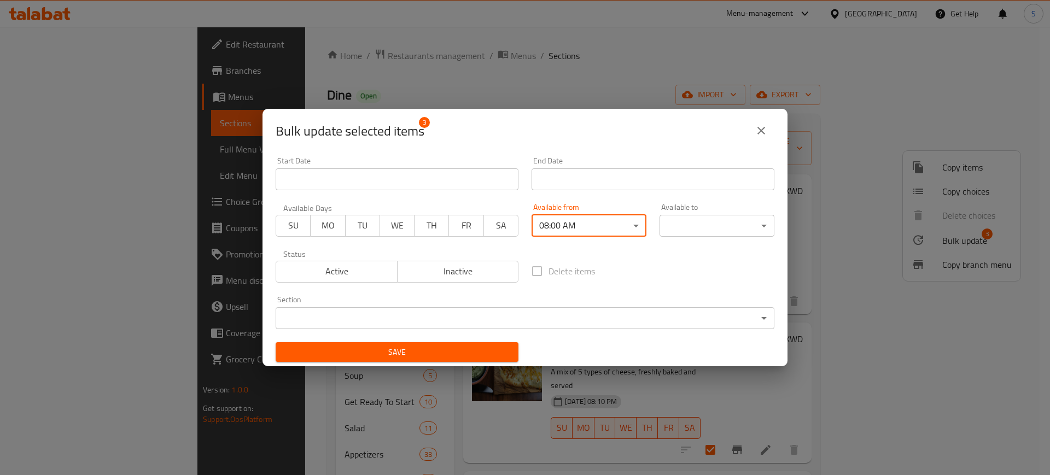
click at [747, 226] on body "​ Menu-management [GEOGRAPHIC_DATA] Get Help S Edit Restaurant Branches Menus S…" at bounding box center [525, 251] width 1050 height 449
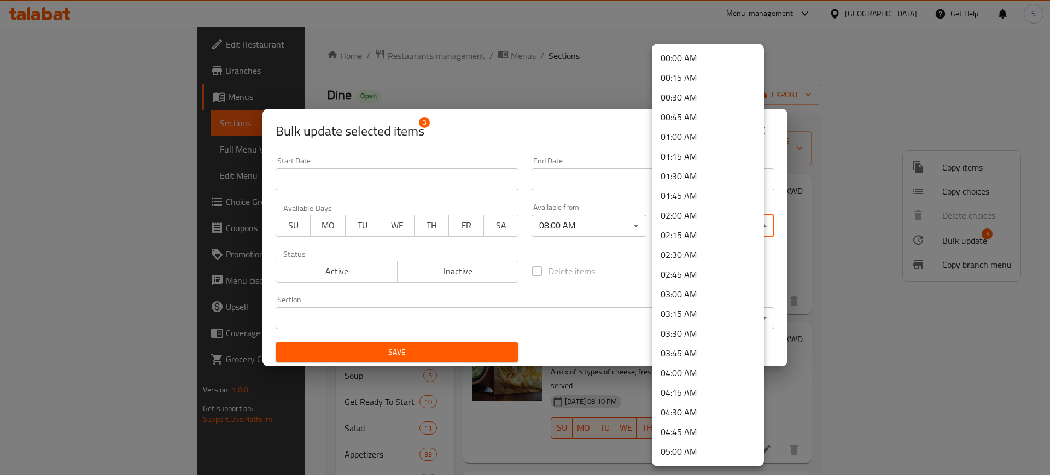
scroll to position [1496, 0]
click at [712, 371] on li "23:00 PM" at bounding box center [708, 374] width 112 height 20
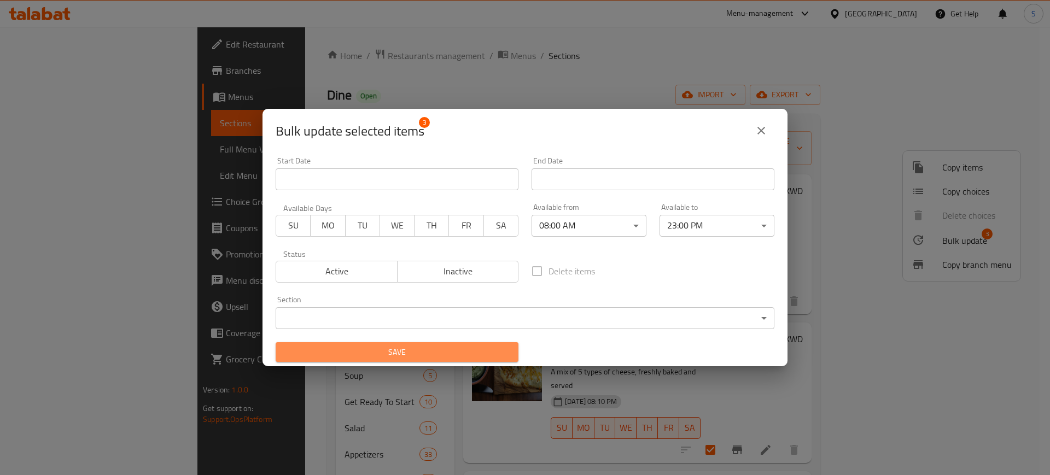
click at [479, 349] on span "Save" at bounding box center [396, 353] width 225 height 14
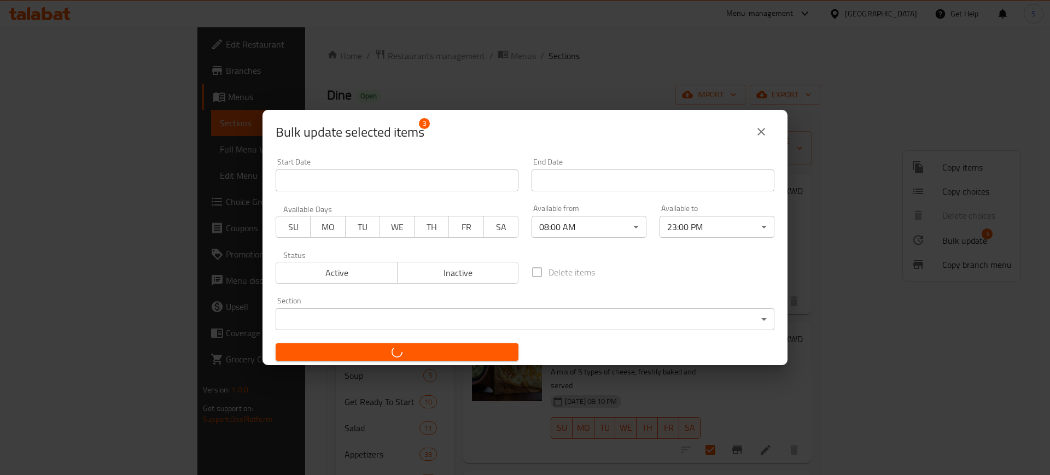
checkbox input "false"
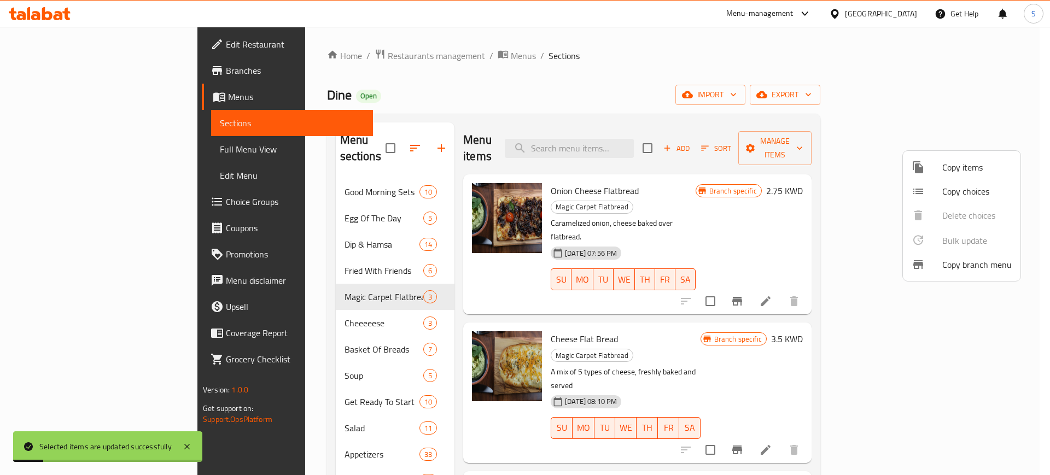
click at [265, 301] on div at bounding box center [525, 237] width 1050 height 475
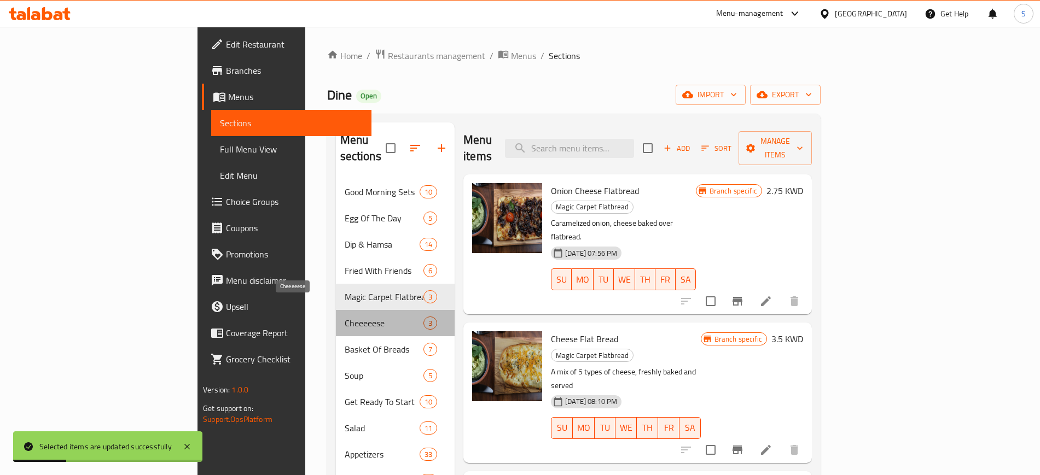
click at [345, 317] on span "Cheeeeese" at bounding box center [384, 323] width 79 height 13
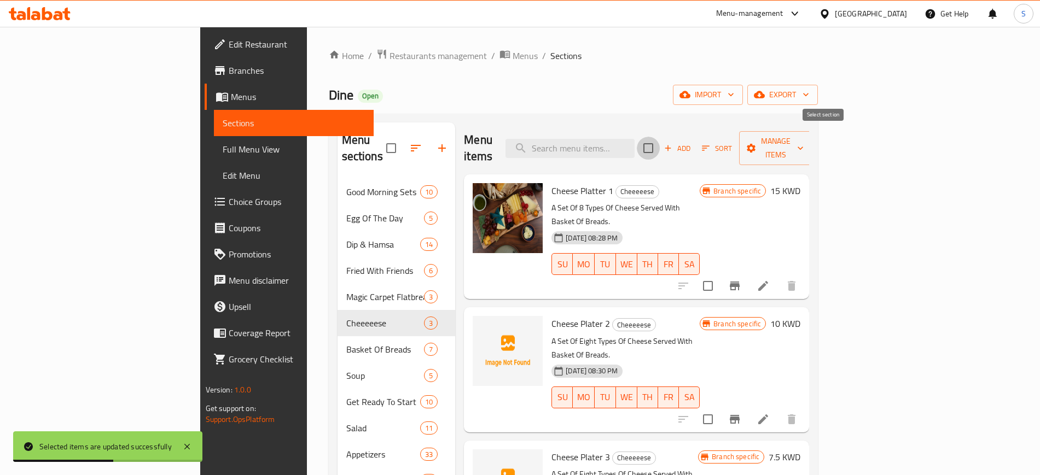
click at [660, 140] on input "checkbox" at bounding box center [648, 148] width 23 height 23
checkbox input "true"
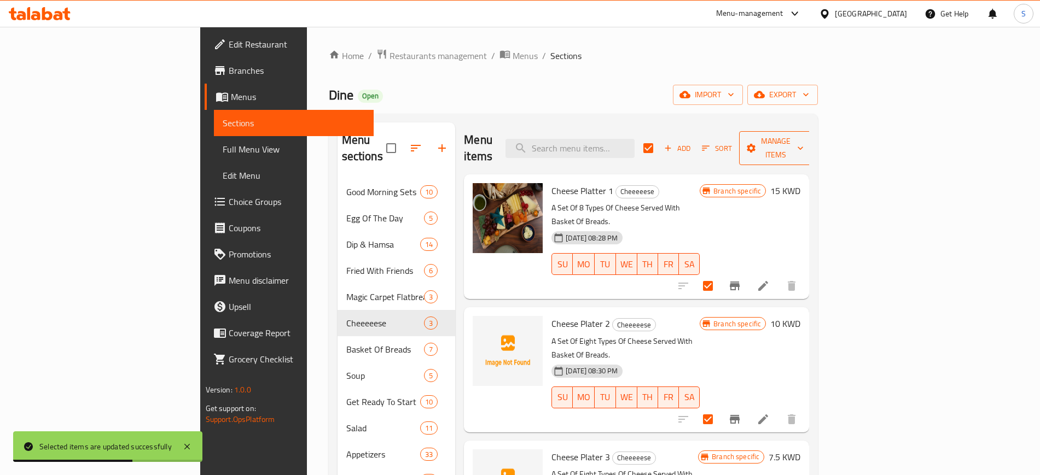
click at [812, 146] on button "Manage items" at bounding box center [775, 148] width 73 height 34
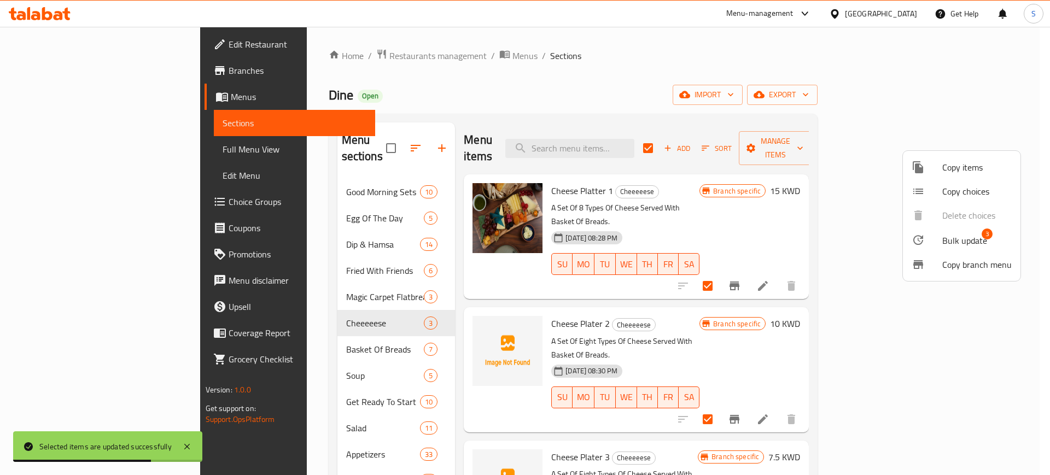
click at [967, 238] on span "Bulk update" at bounding box center [965, 240] width 45 height 13
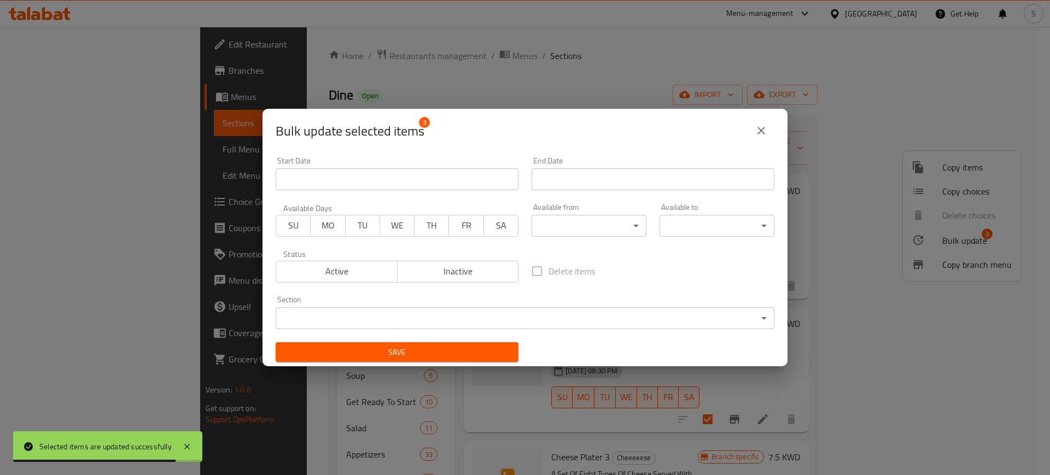
click at [614, 221] on body "Selected items are updated successfully ​ Menu-management [GEOGRAPHIC_DATA] Get…" at bounding box center [525, 251] width 1050 height 449
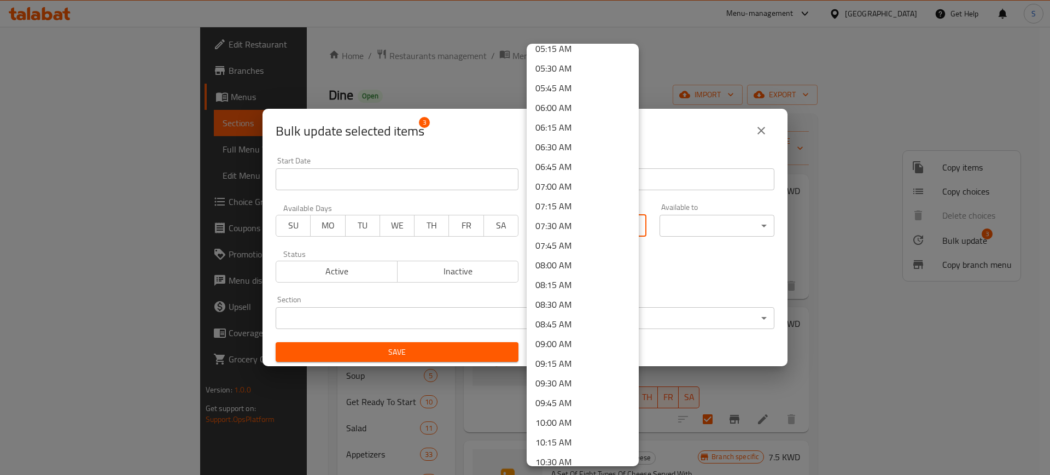
scroll to position [428, 0]
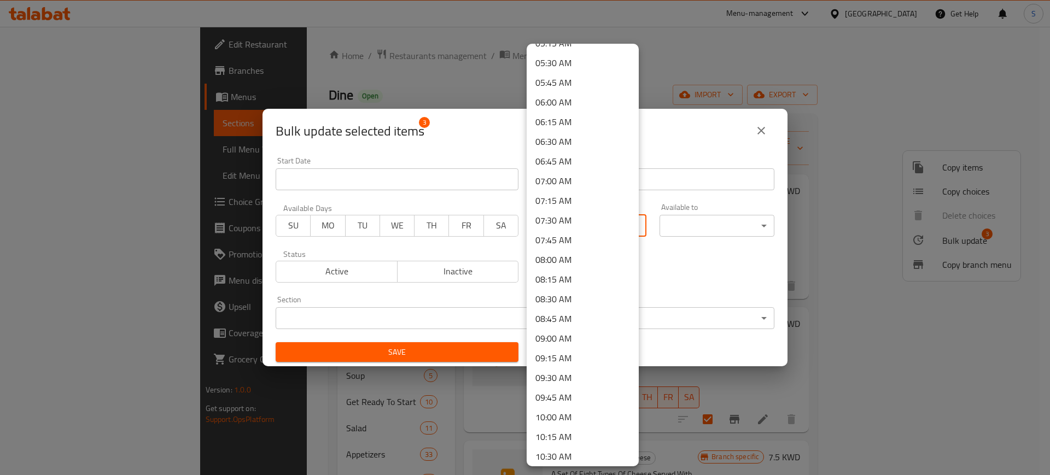
click at [588, 259] on li "08:00 AM" at bounding box center [583, 260] width 112 height 20
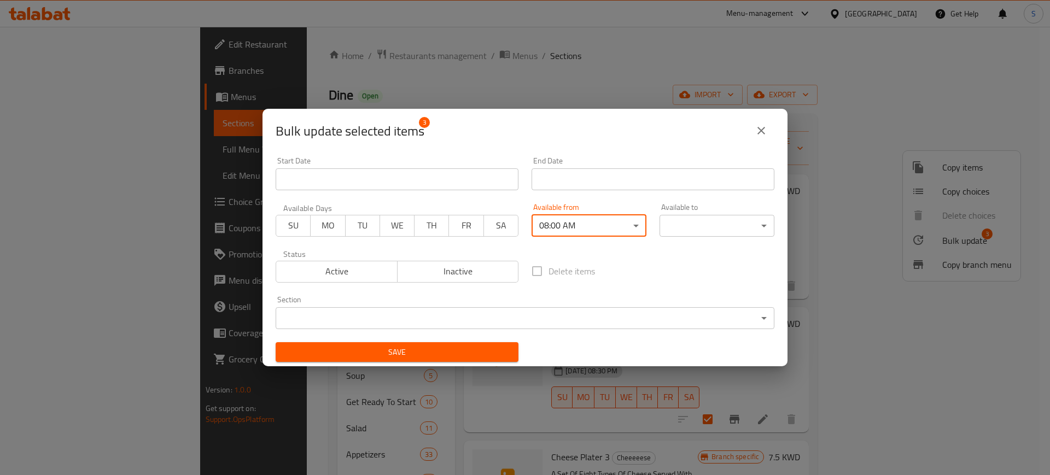
click at [710, 222] on body "​ Menu-management [GEOGRAPHIC_DATA] Get Help S Edit Restaurant Branches Menus S…" at bounding box center [525, 251] width 1050 height 449
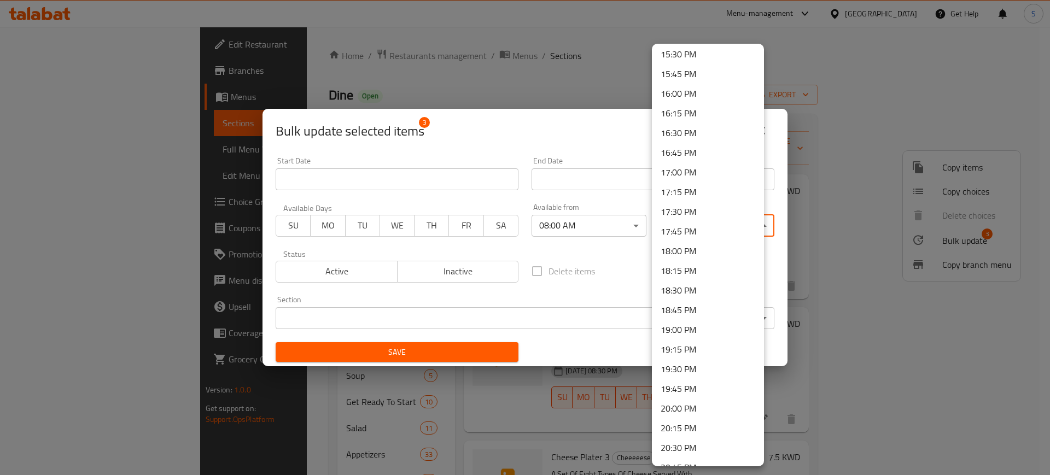
scroll to position [1496, 0]
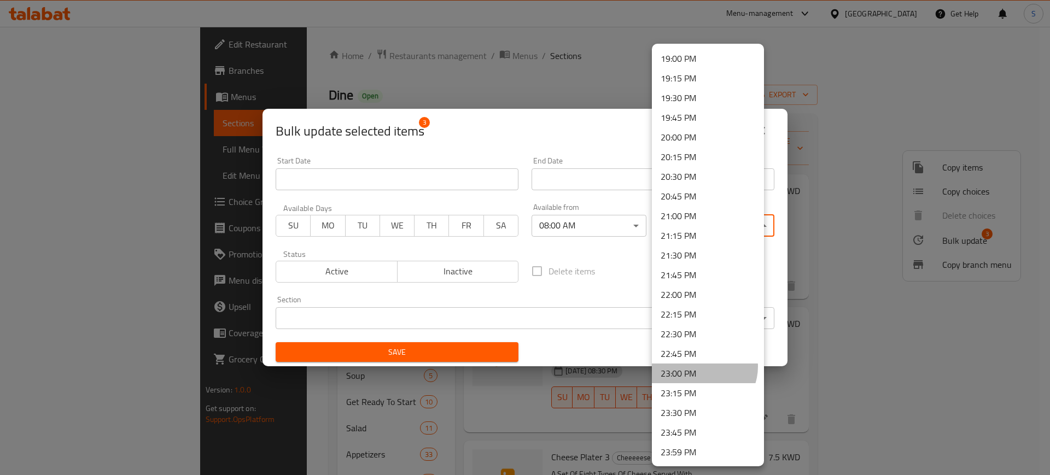
click at [704, 367] on li "23:00 PM" at bounding box center [708, 374] width 112 height 20
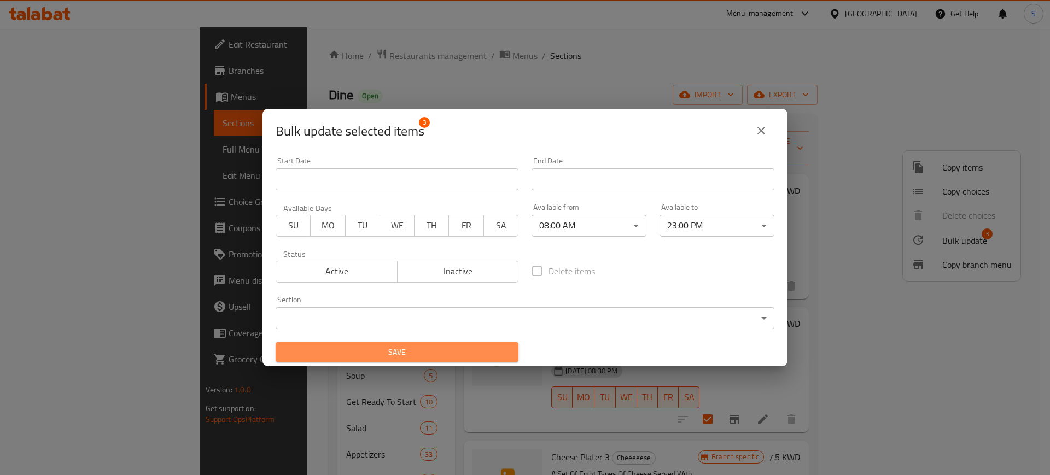
click at [499, 347] on span "Save" at bounding box center [396, 353] width 225 height 14
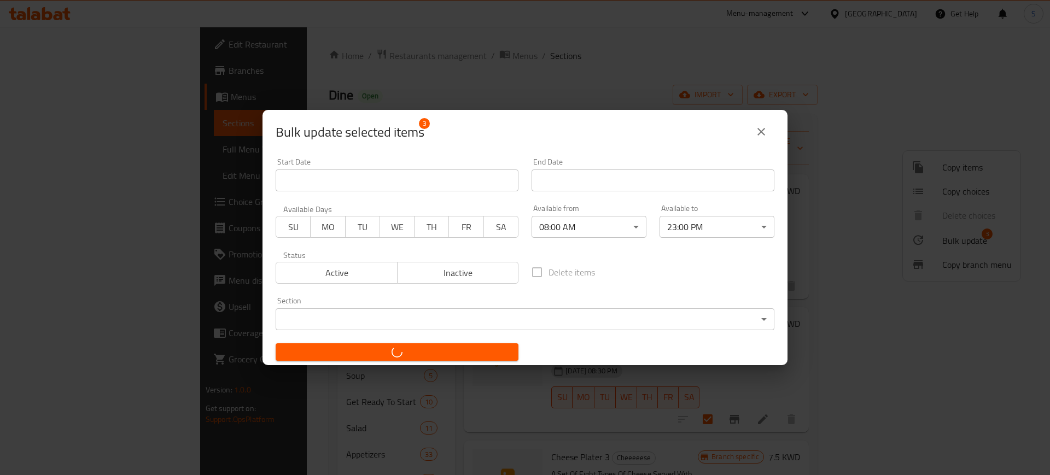
checkbox input "false"
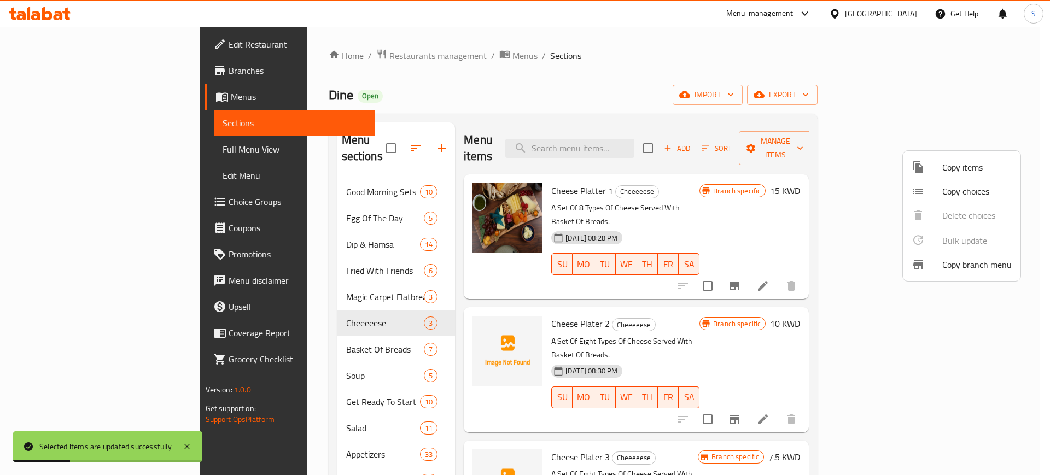
click at [307, 334] on div at bounding box center [525, 237] width 1050 height 475
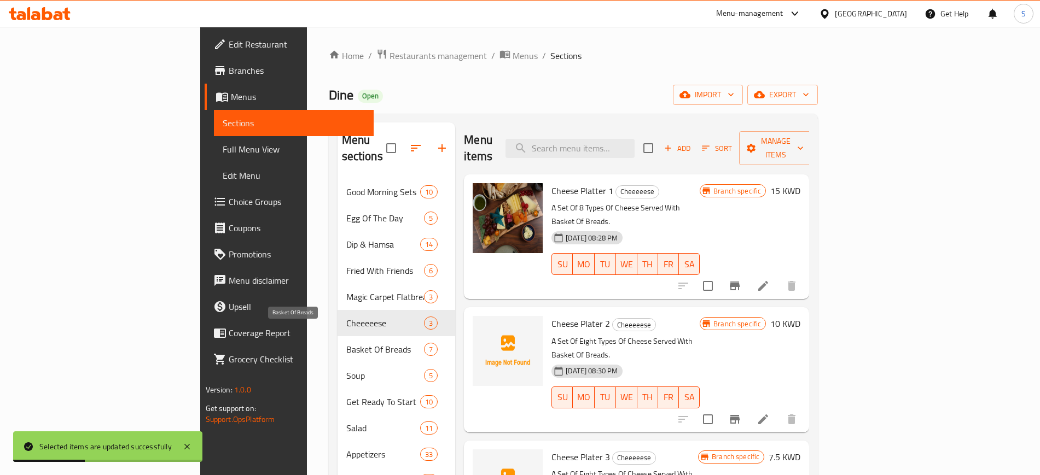
click at [346, 343] on span "Basket Of Breads" at bounding box center [385, 349] width 78 height 13
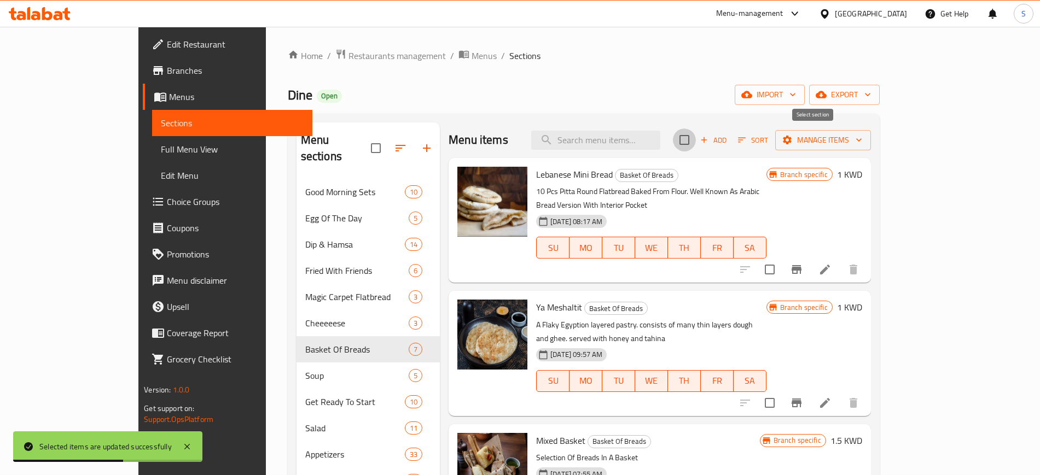
click at [696, 141] on input "checkbox" at bounding box center [684, 140] width 23 height 23
checkbox input "true"
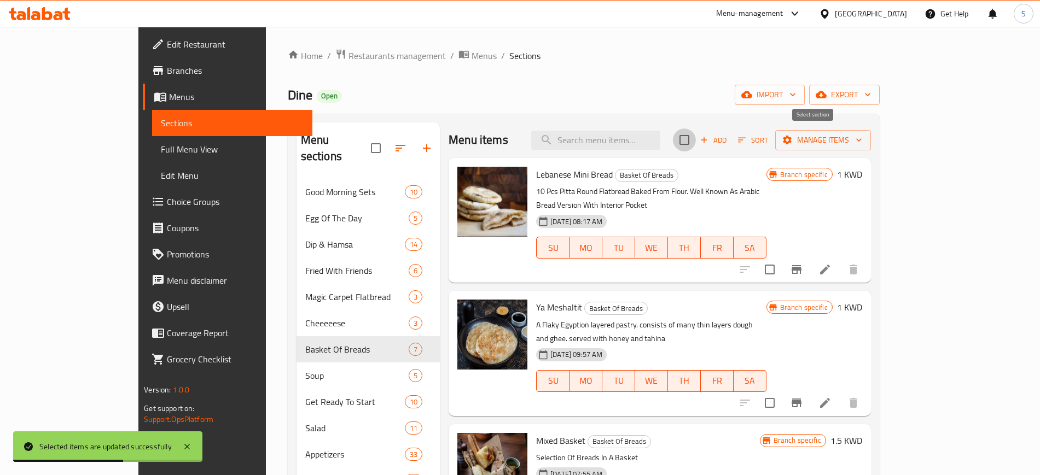
checkbox input "true"
click at [862, 140] on span "Manage items" at bounding box center [823, 140] width 78 height 14
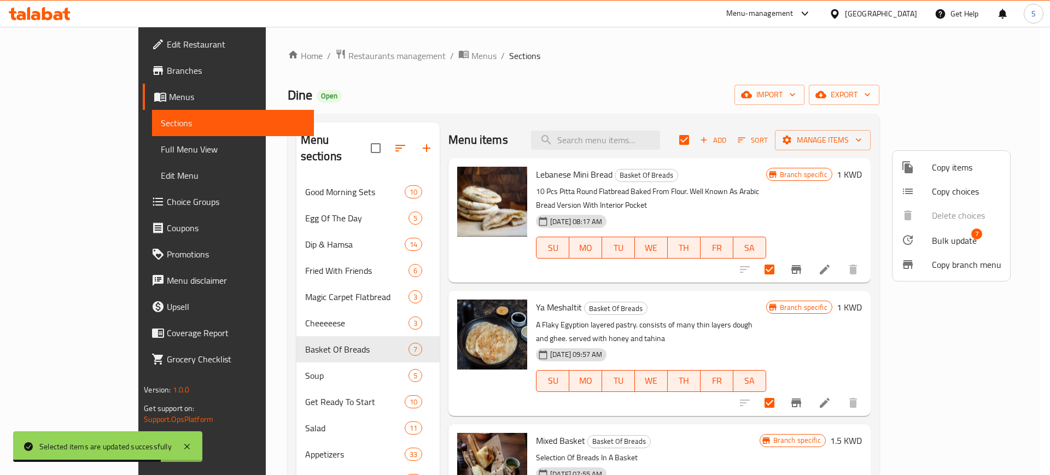
click at [966, 239] on span "Bulk update" at bounding box center [954, 240] width 45 height 13
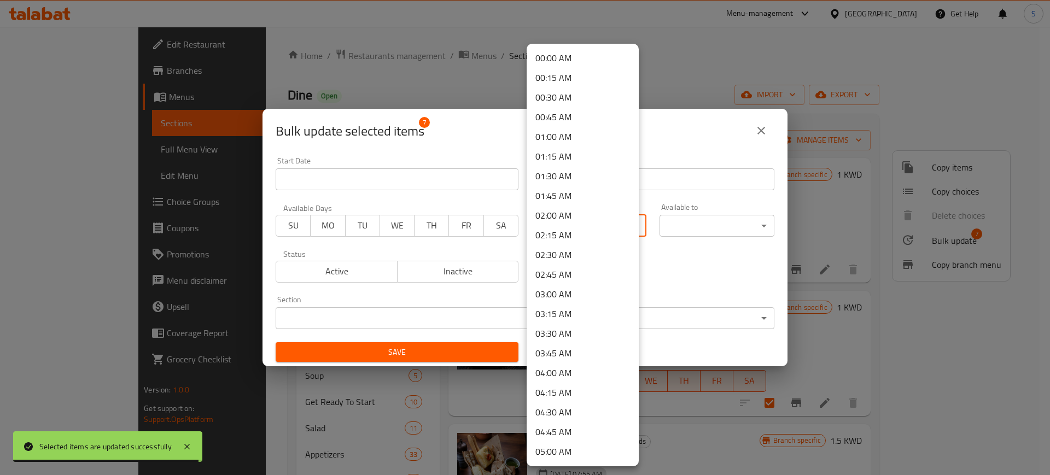
click at [625, 226] on body "Selected items are updated successfully ​ Menu-management [GEOGRAPHIC_DATA] Get…" at bounding box center [525, 251] width 1050 height 449
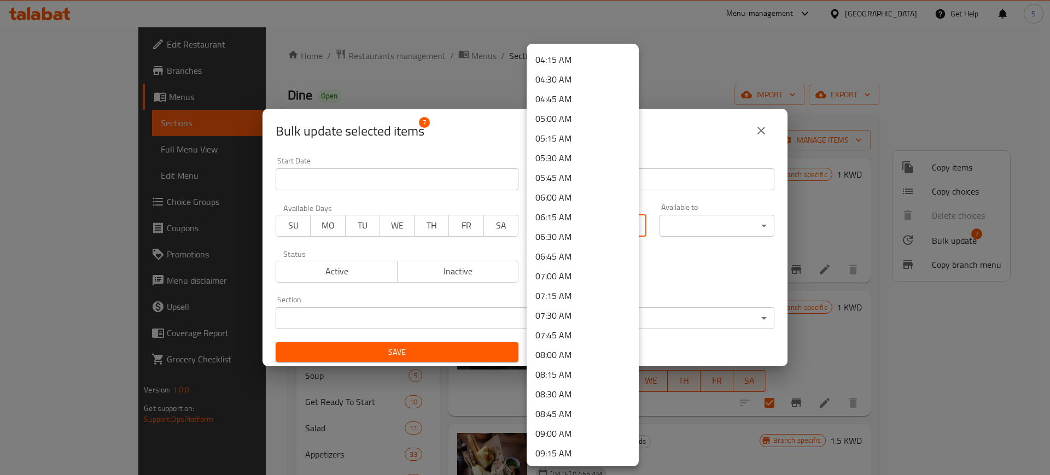
scroll to position [399, 0]
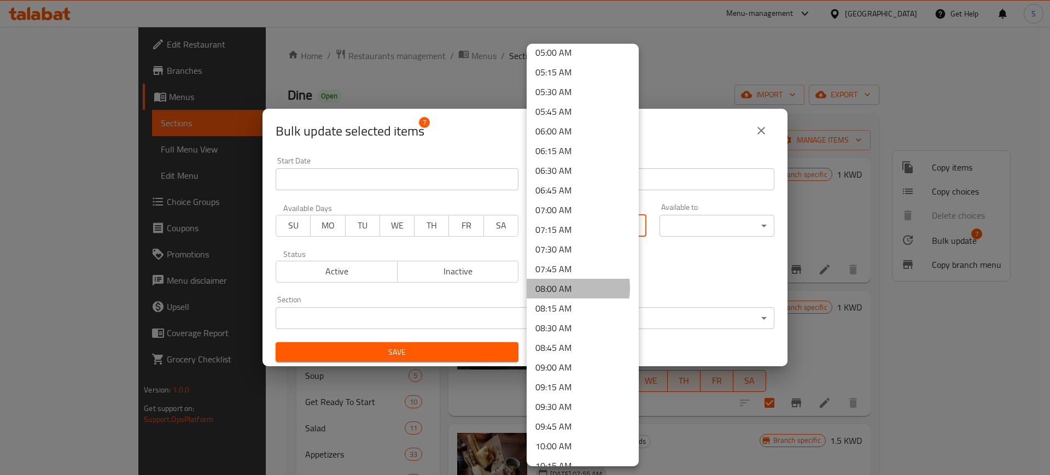
drag, startPoint x: 562, startPoint y: 288, endPoint x: 639, endPoint y: 304, distance: 78.8
click at [562, 288] on li "08:00 AM" at bounding box center [583, 289] width 112 height 20
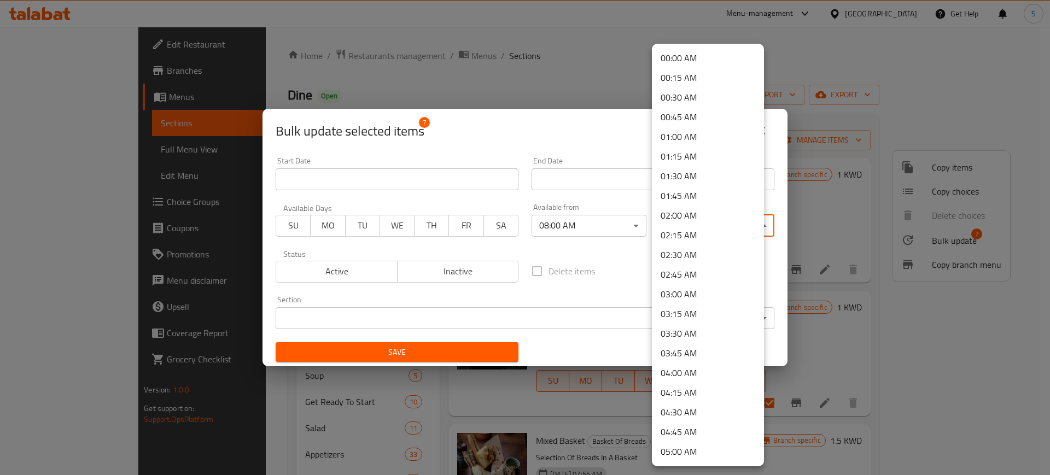
click at [749, 230] on body "​ Menu-management [GEOGRAPHIC_DATA] Get Help S Edit Restaurant Branches Menus S…" at bounding box center [525, 251] width 1050 height 449
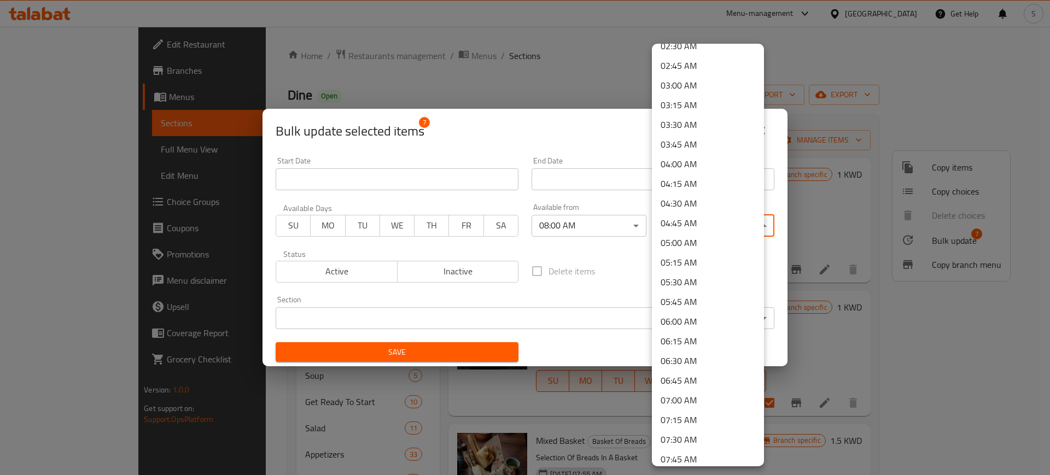
scroll to position [1496, 0]
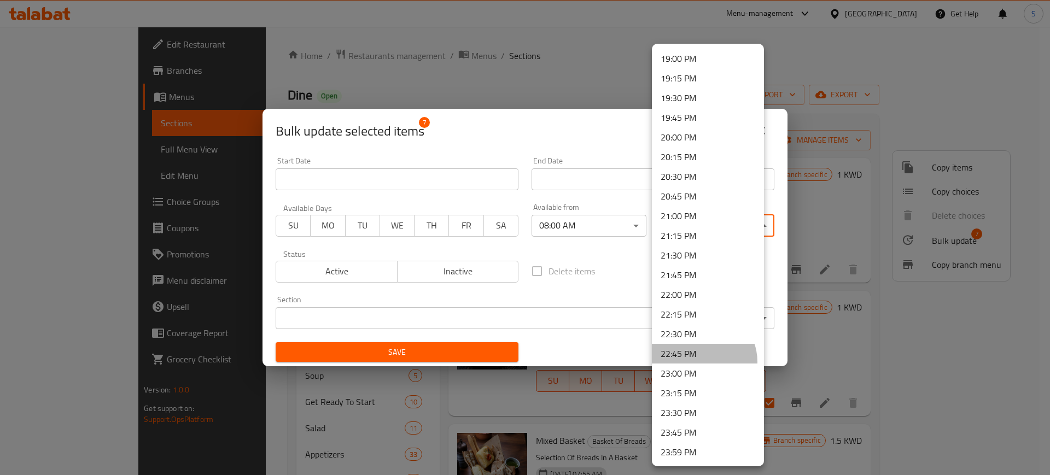
click at [701, 362] on li "22:45 PM" at bounding box center [708, 354] width 112 height 20
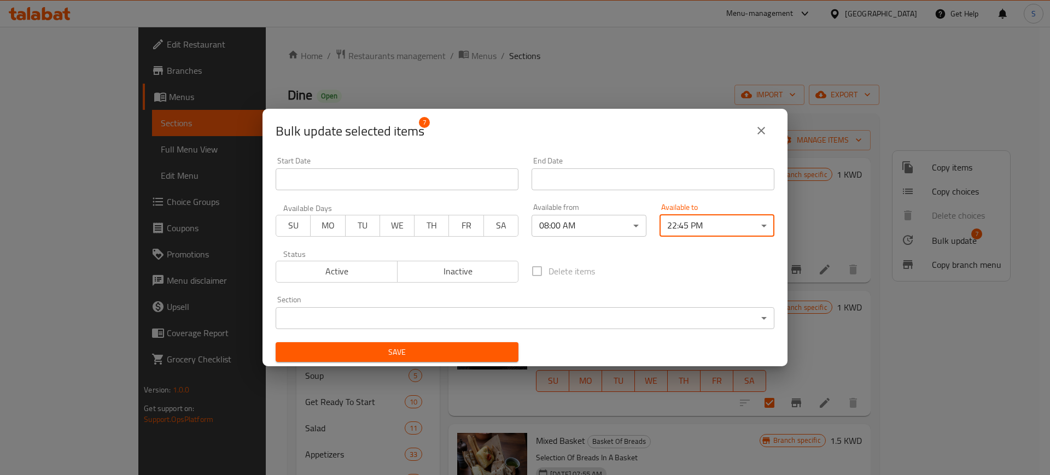
click at [715, 224] on body "​ Menu-management [GEOGRAPHIC_DATA] Get Help S Edit Restaurant Branches Menus S…" at bounding box center [525, 251] width 1050 height 449
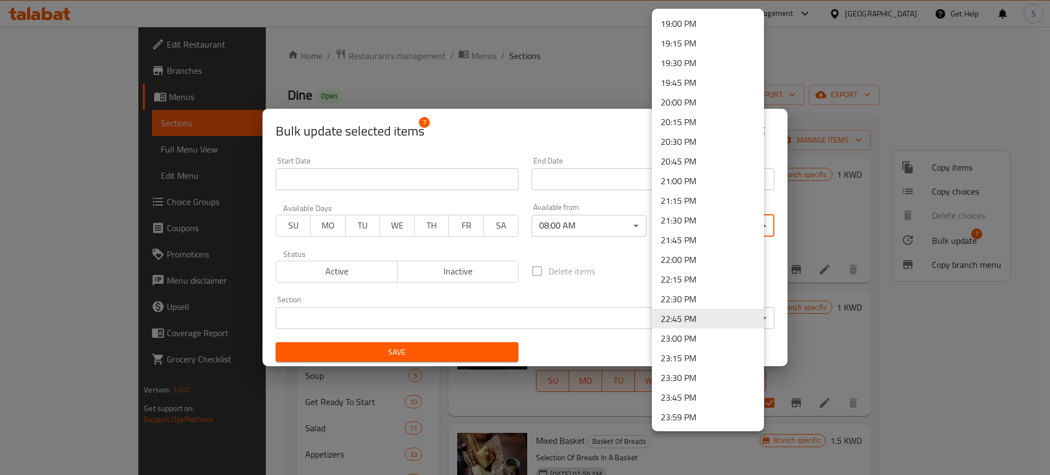
click at [709, 339] on li "23:00 PM" at bounding box center [708, 339] width 112 height 20
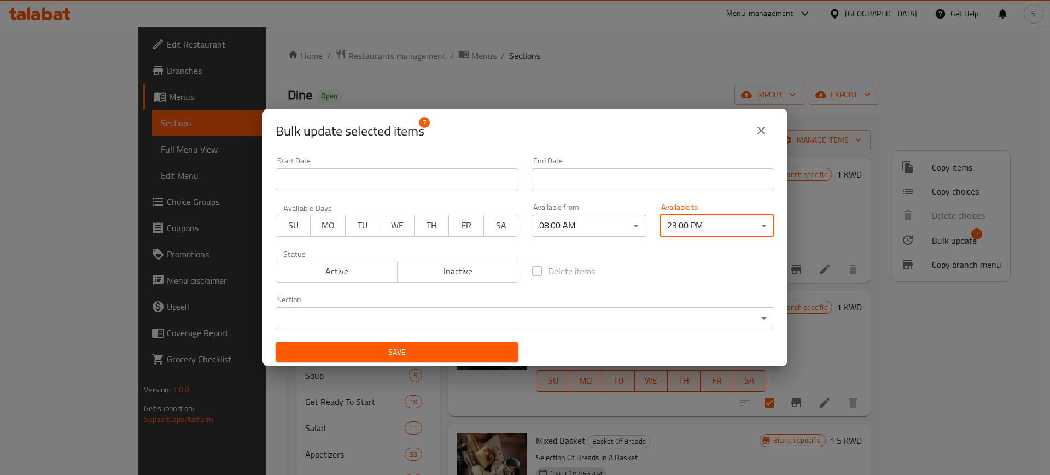
click at [481, 357] on span "Save" at bounding box center [396, 353] width 225 height 14
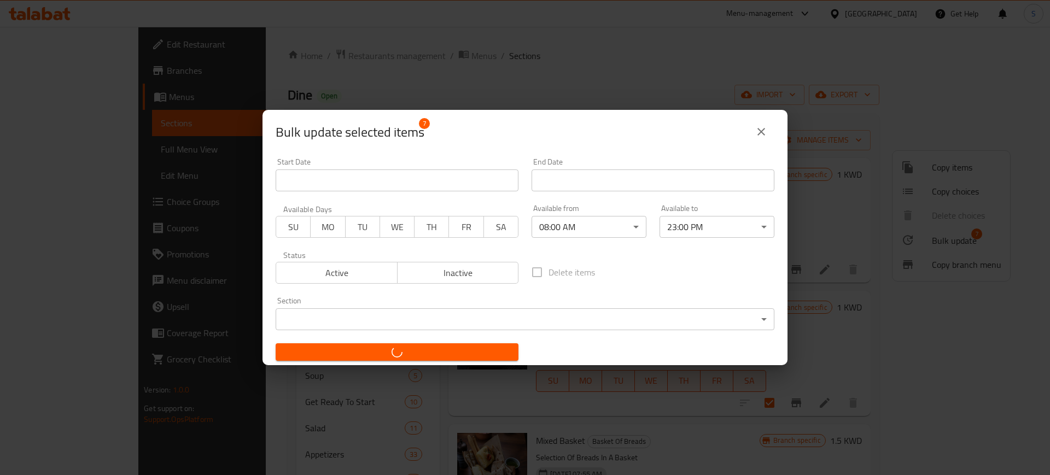
checkbox input "false"
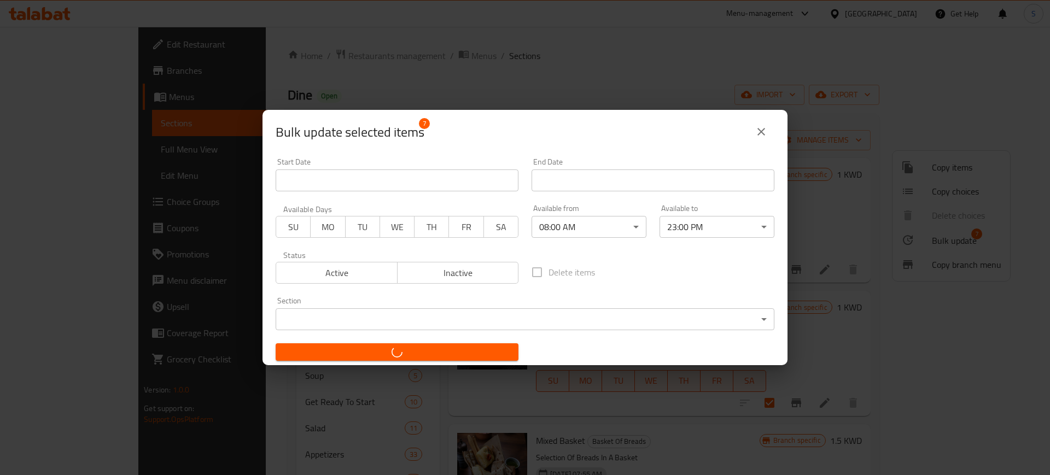
checkbox input "false"
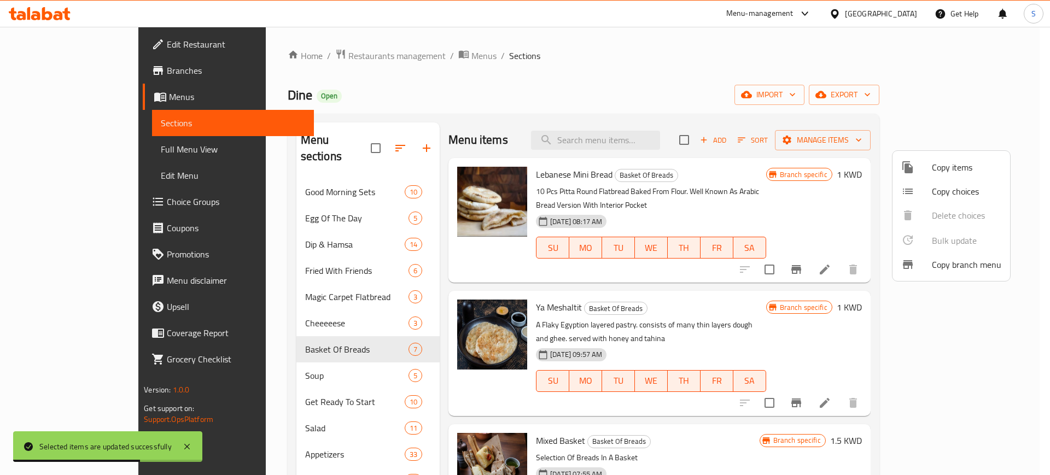
click at [564, 56] on div at bounding box center [525, 237] width 1050 height 475
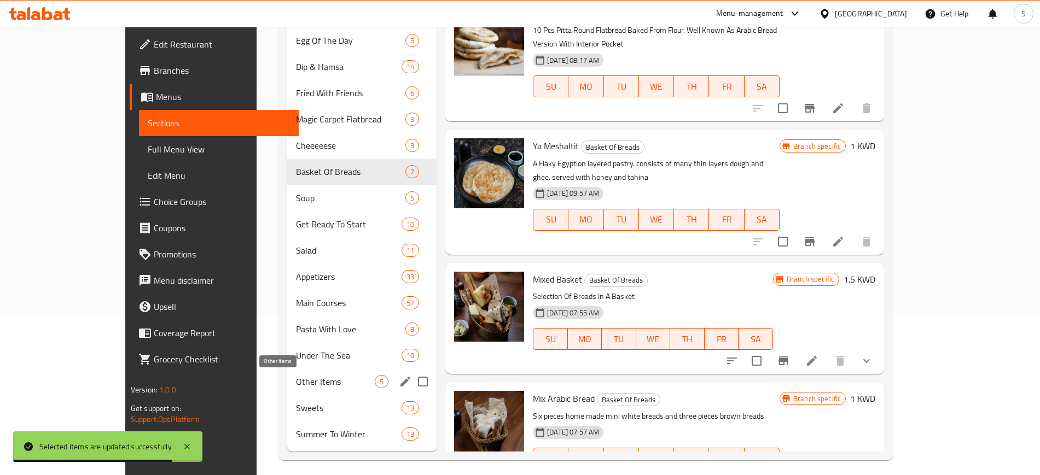
scroll to position [168, 0]
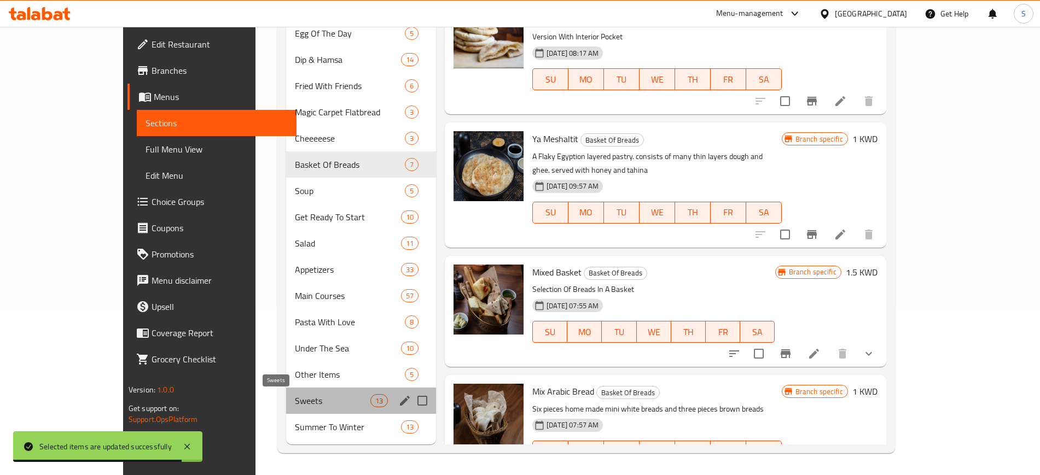
click at [295, 403] on span "Sweets" at bounding box center [332, 400] width 75 height 13
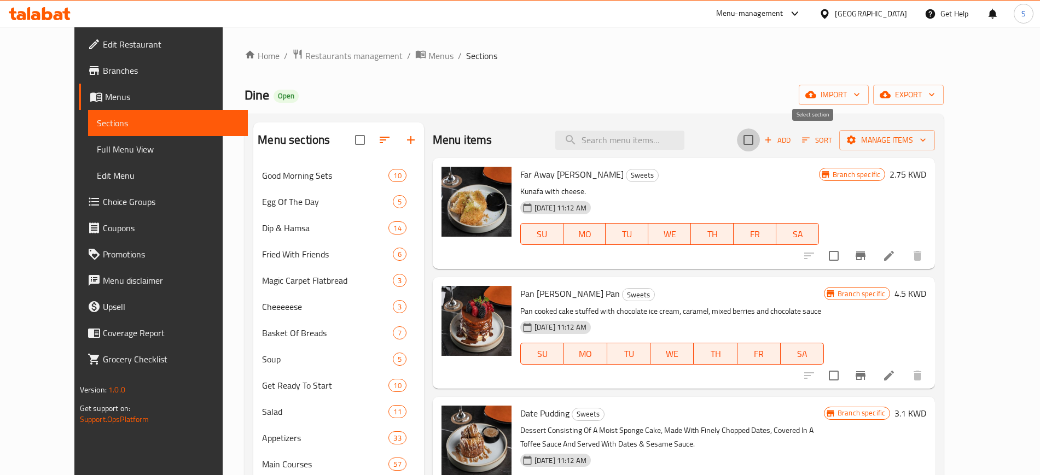
click at [760, 140] on input "checkbox" at bounding box center [748, 140] width 23 height 23
checkbox input "true"
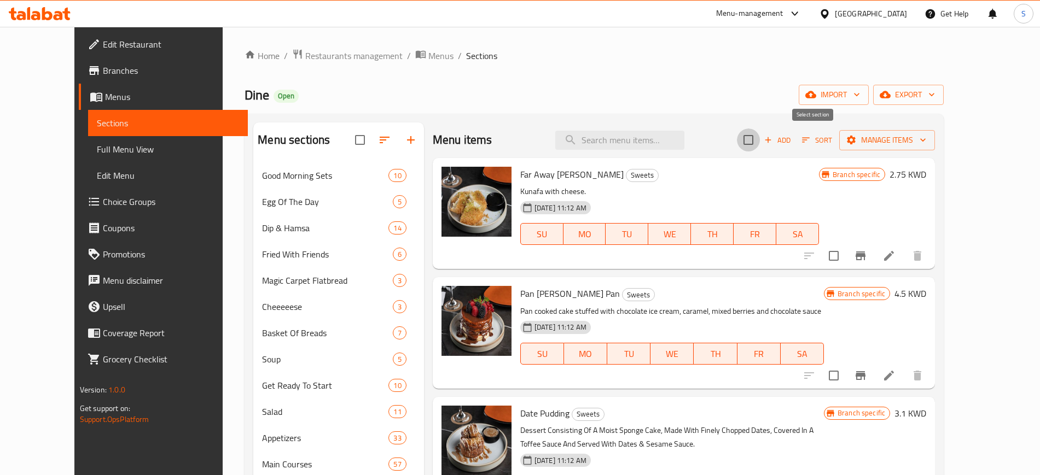
checkbox input "true"
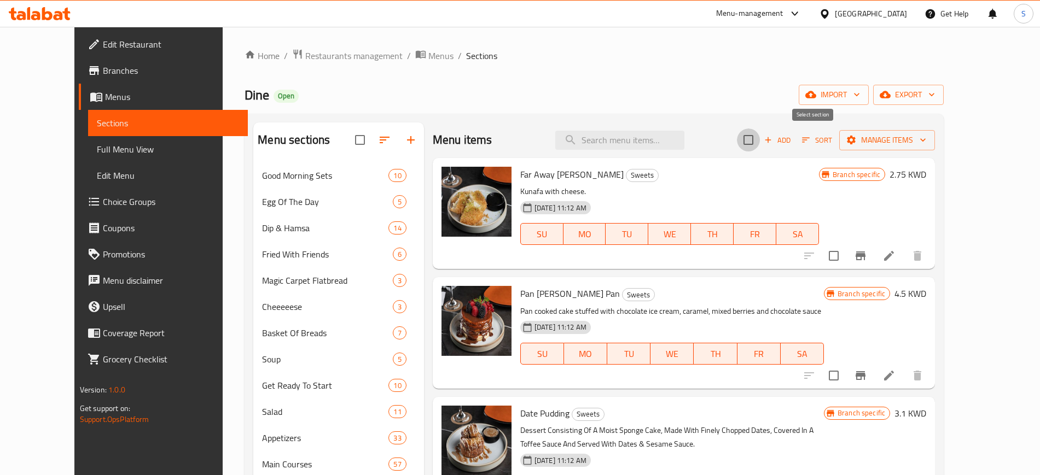
checkbox input "true"
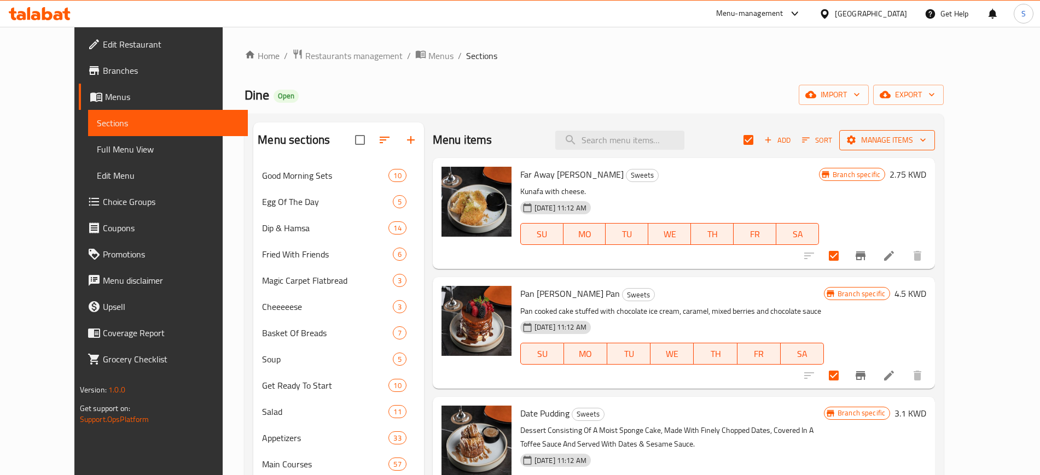
click at [928, 137] on icon "button" at bounding box center [922, 140] width 11 height 11
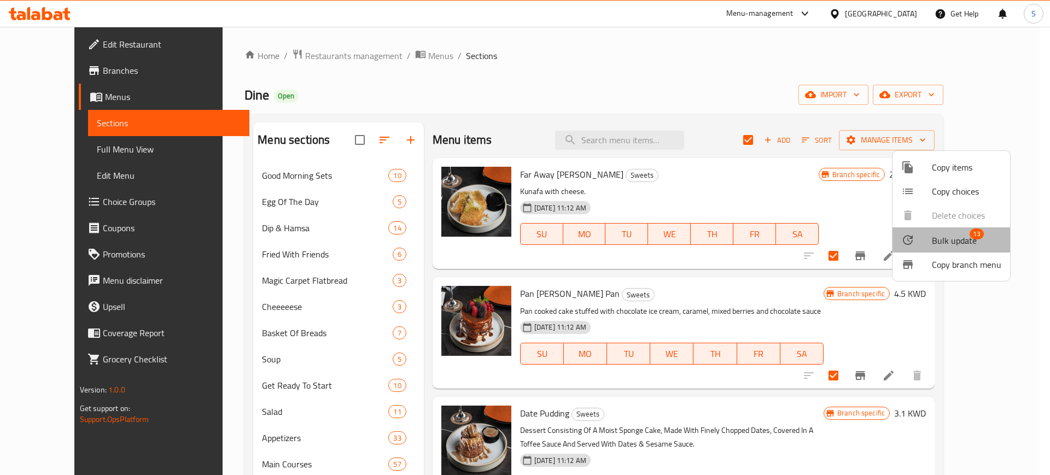
click at [943, 241] on span "Bulk update" at bounding box center [954, 240] width 45 height 13
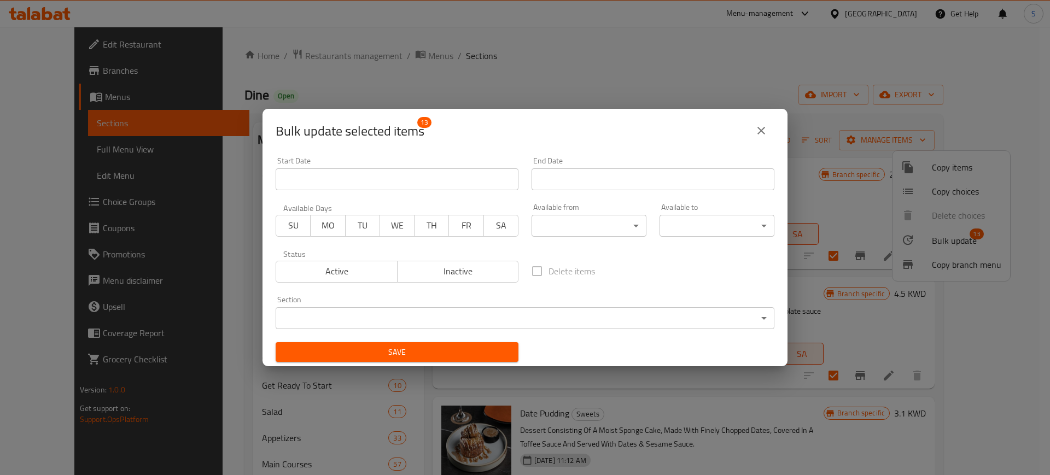
click at [623, 226] on body "​ Menu-management [GEOGRAPHIC_DATA] Get Help S Edit Restaurant Branches Menus S…" at bounding box center [525, 251] width 1050 height 449
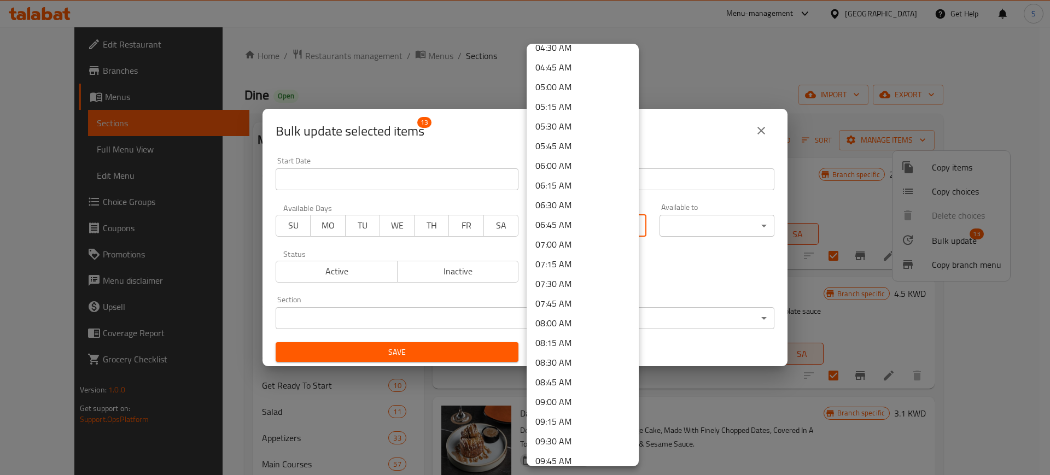
scroll to position [362, 0]
drag, startPoint x: 563, startPoint y: 324, endPoint x: 643, endPoint y: 303, distance: 82.0
click at [588, 319] on li "08:00 AM" at bounding box center [583, 326] width 112 height 20
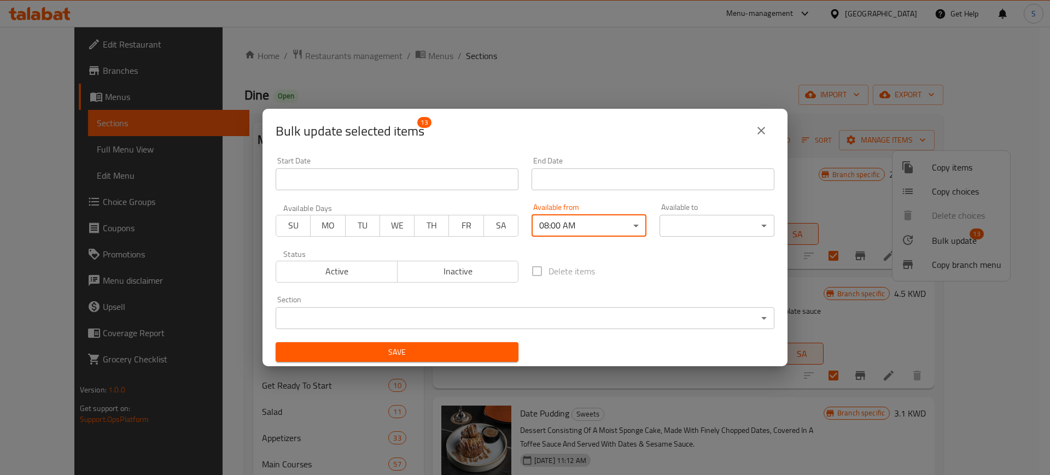
click at [742, 224] on body "​ Menu-management [GEOGRAPHIC_DATA] Get Help S Edit Restaurant Branches Menus S…" at bounding box center [525, 251] width 1050 height 449
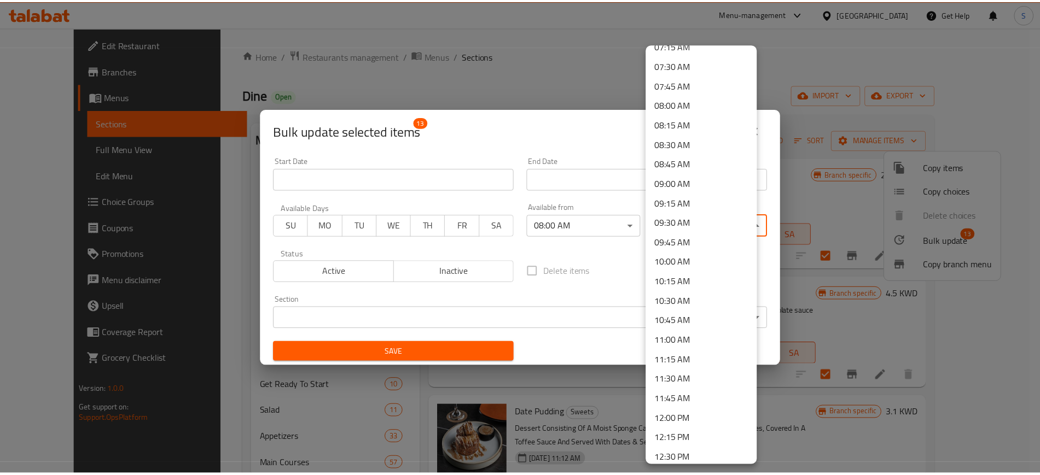
scroll to position [1496, 0]
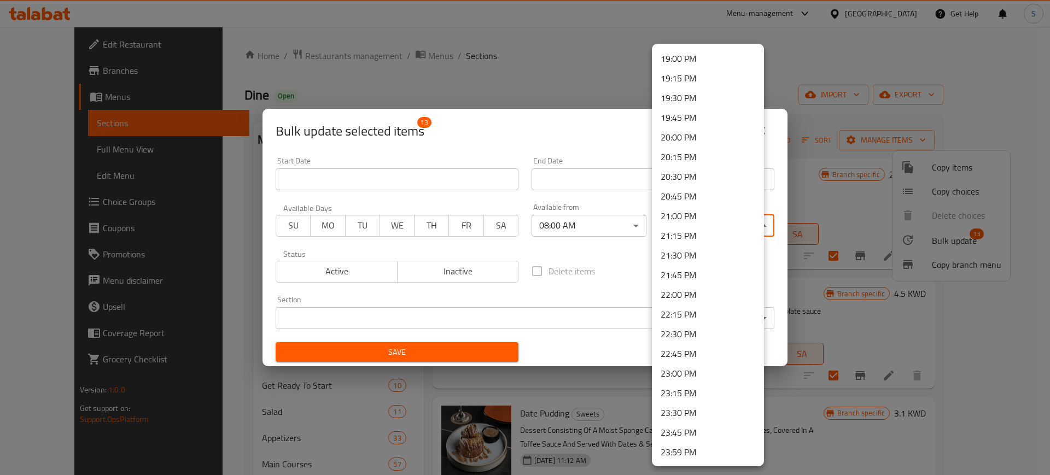
click at [696, 369] on li "23:00 PM" at bounding box center [708, 374] width 112 height 20
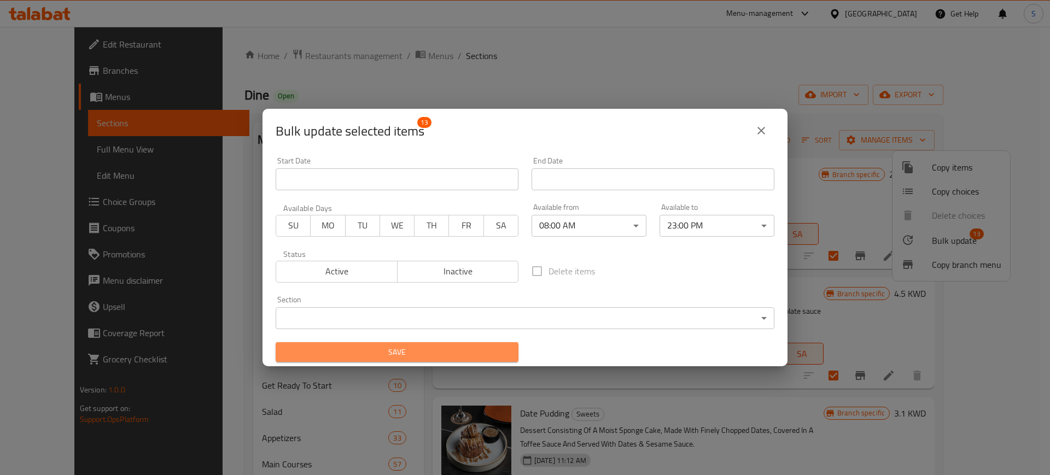
click at [486, 353] on span "Save" at bounding box center [396, 353] width 225 height 14
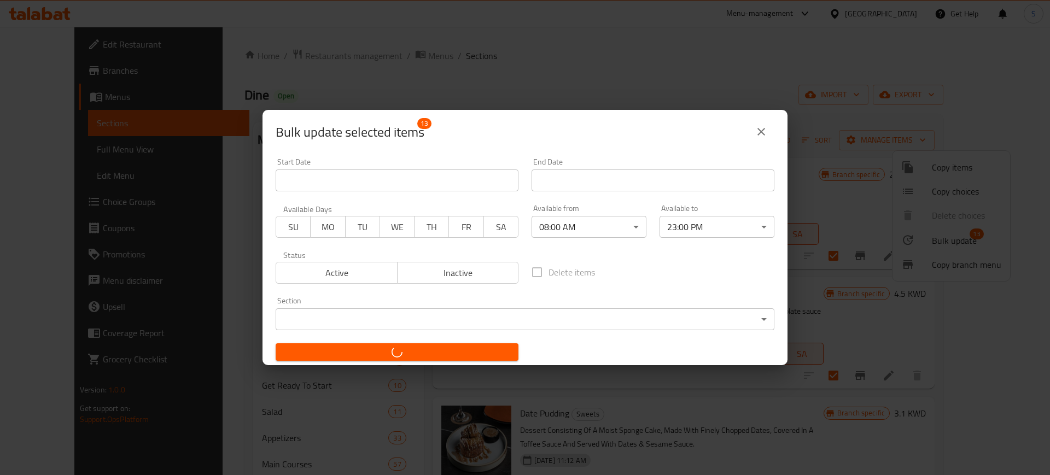
checkbox input "false"
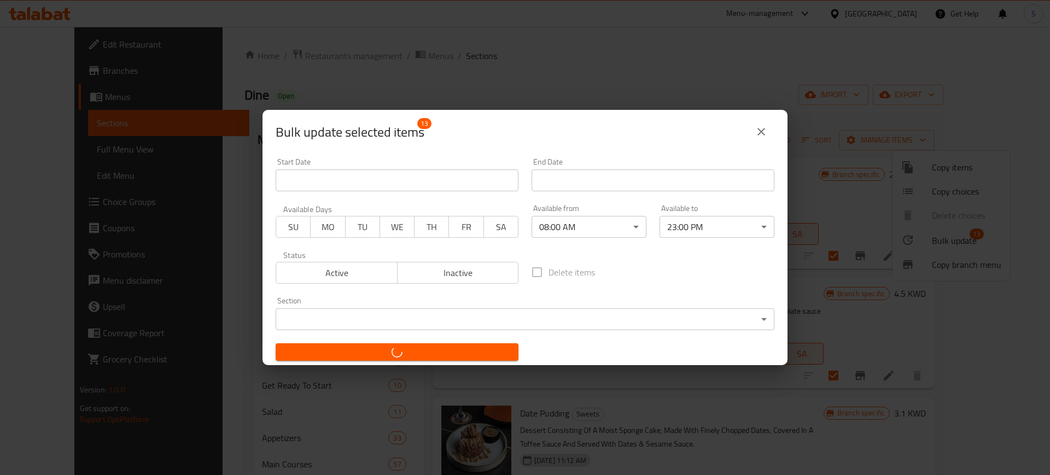
checkbox input "false"
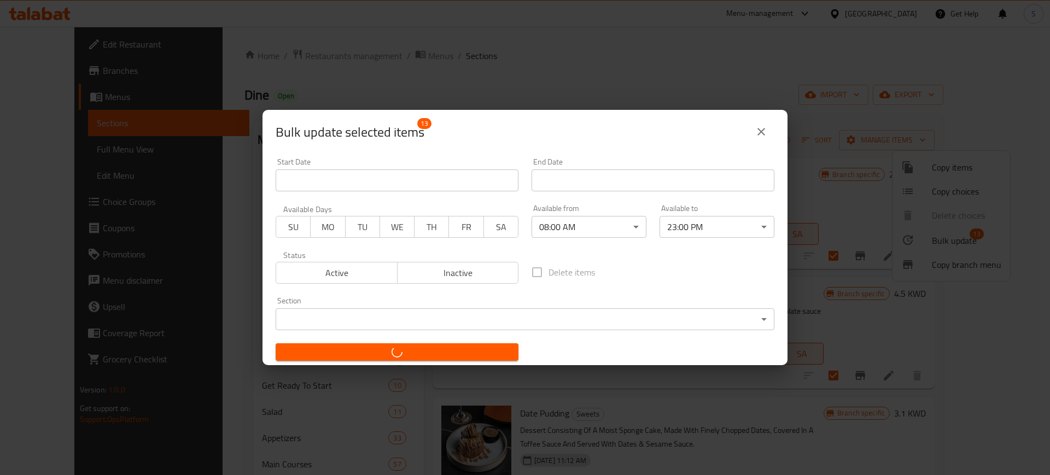
checkbox input "false"
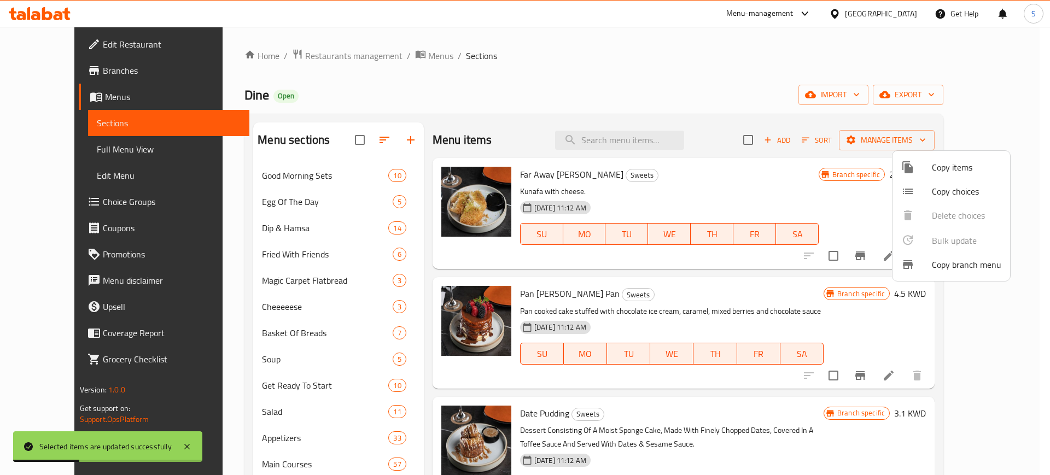
click at [577, 57] on div at bounding box center [525, 237] width 1050 height 475
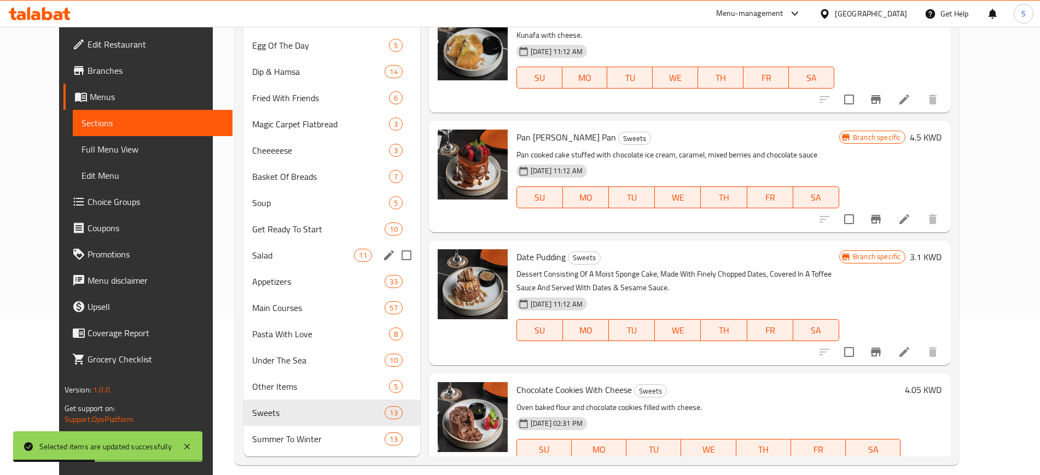
scroll to position [168, 0]
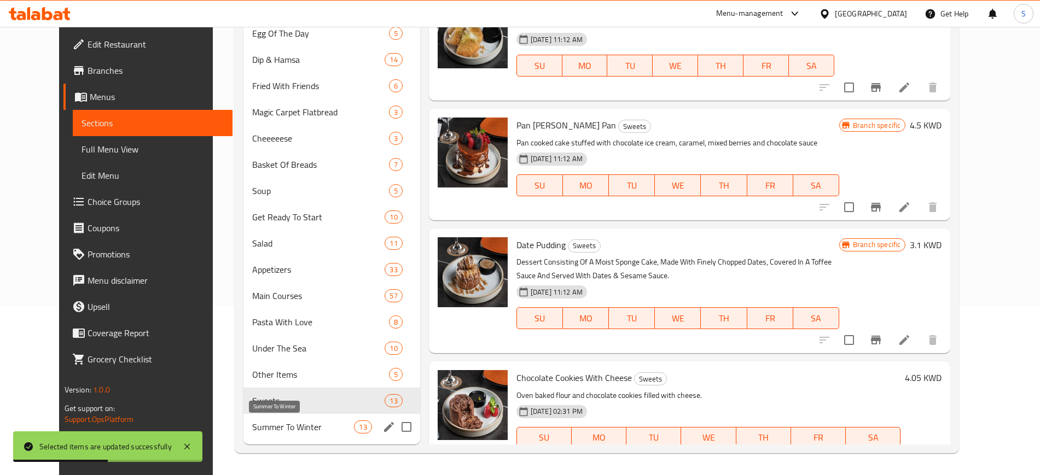
click at [289, 426] on span "Summer To Winter" at bounding box center [303, 427] width 102 height 13
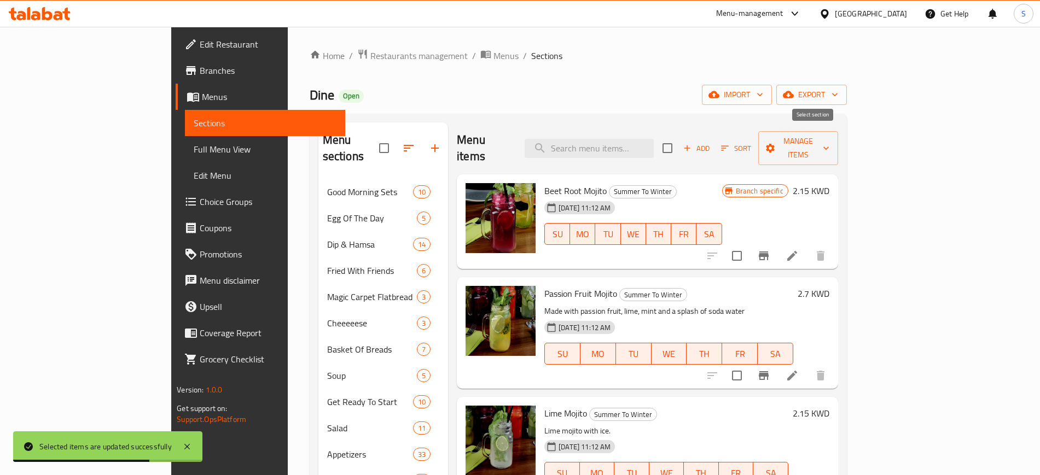
click at [679, 142] on input "checkbox" at bounding box center [667, 148] width 23 height 23
checkbox input "true"
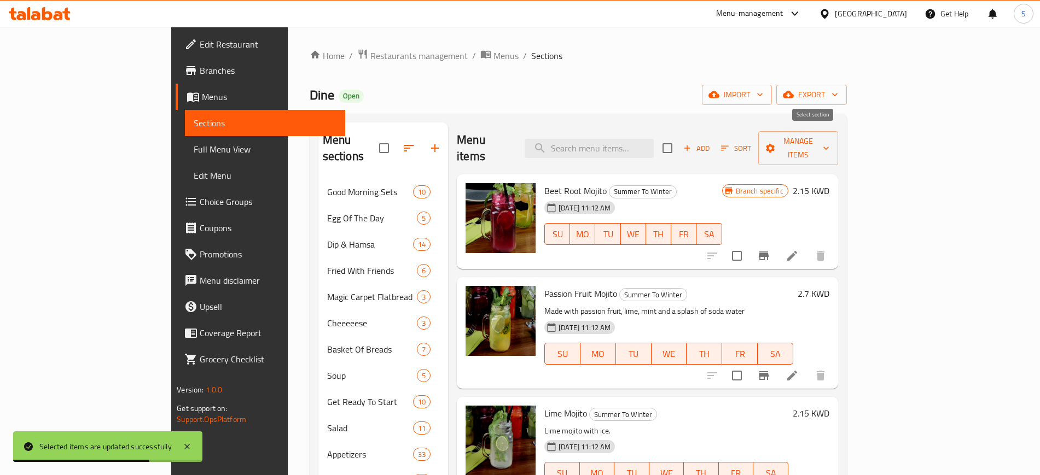
checkbox input "true"
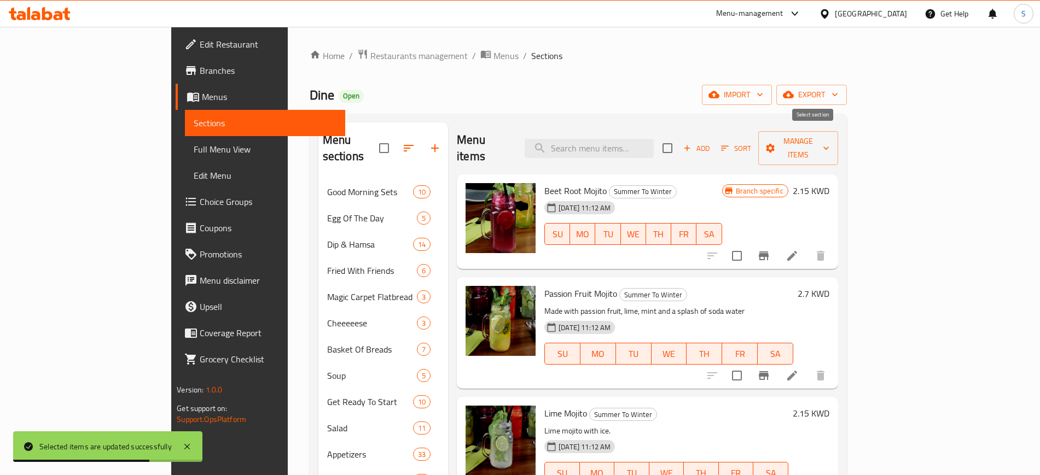
checkbox input "true"
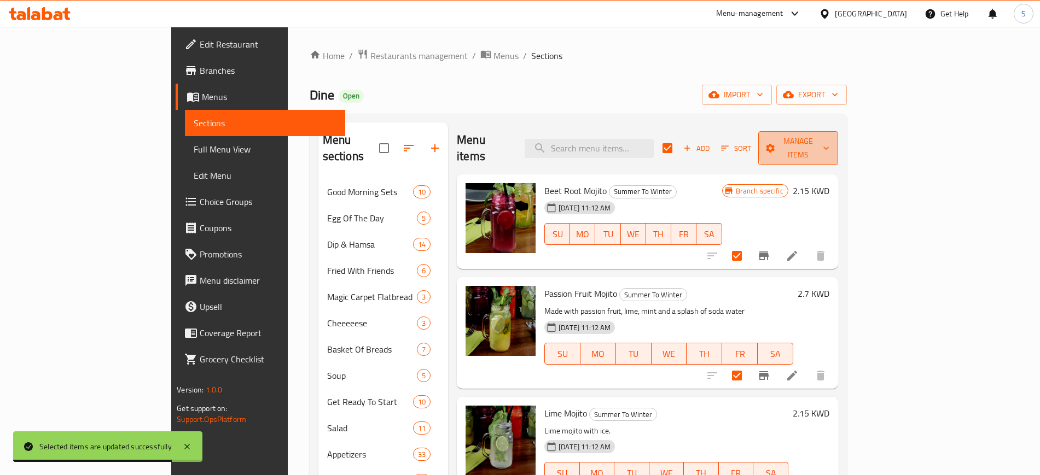
click at [829, 147] on icon "button" at bounding box center [825, 148] width 5 height 3
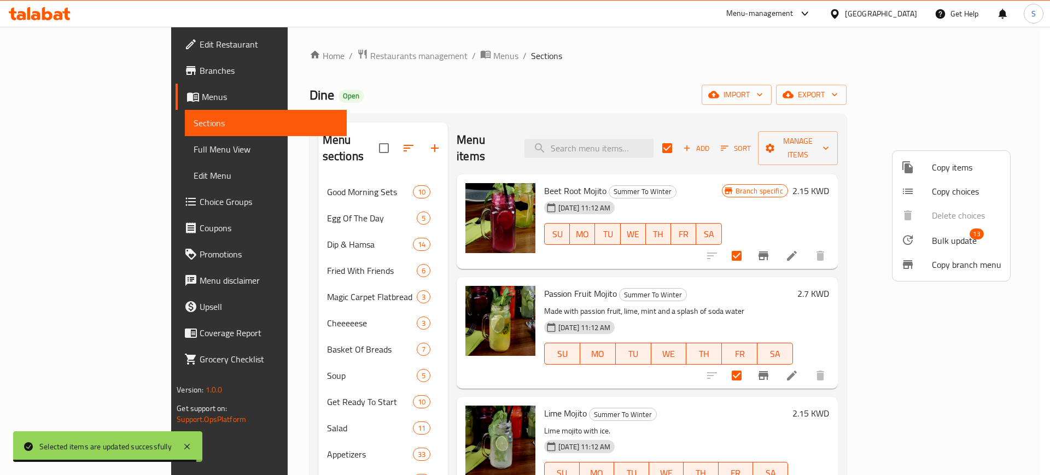
click at [951, 239] on span "Bulk update" at bounding box center [954, 240] width 45 height 13
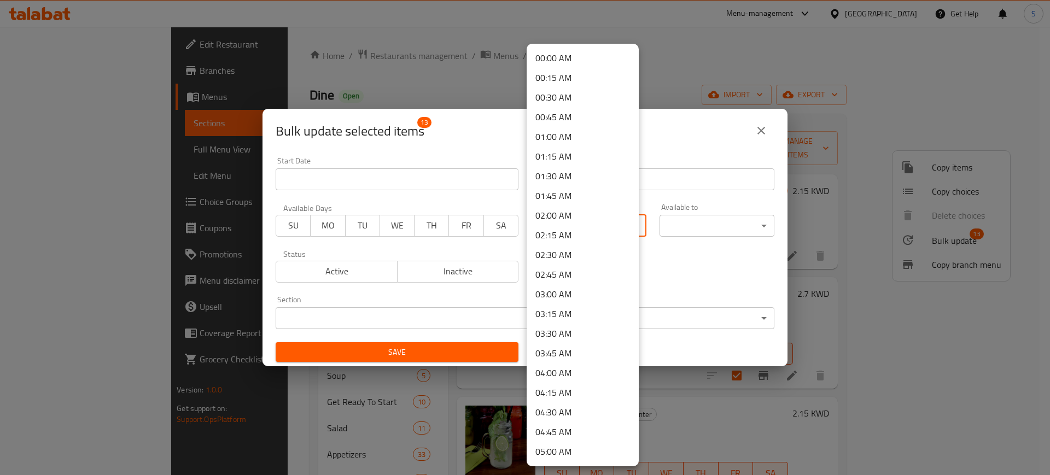
click at [628, 231] on body "​ Menu-management [GEOGRAPHIC_DATA] Get Help S Edit Restaurant Branches Menus S…" at bounding box center [525, 251] width 1050 height 449
click at [580, 335] on li "08:00 AM" at bounding box center [583, 337] width 112 height 20
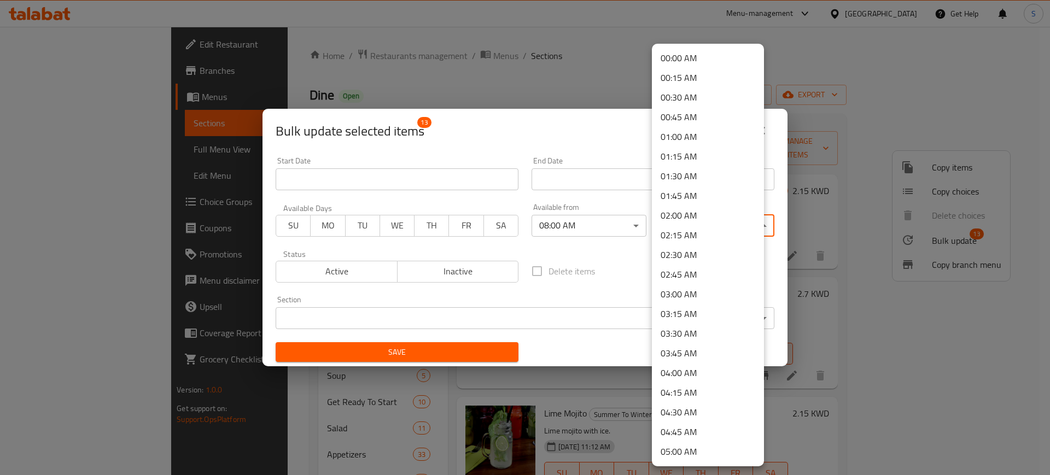
click at [746, 227] on body "​ Menu-management [GEOGRAPHIC_DATA] Get Help S Edit Restaurant Branches Menus S…" at bounding box center [525, 251] width 1050 height 449
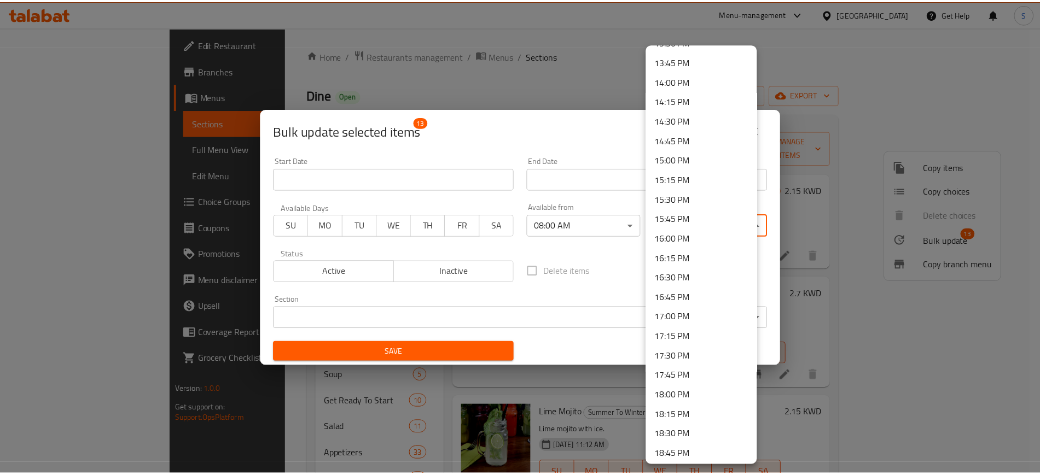
scroll to position [1496, 0]
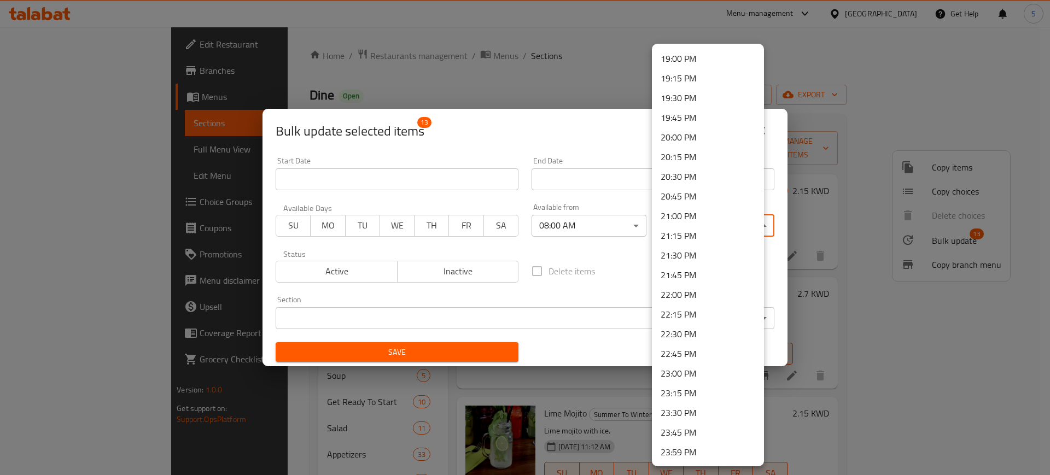
click at [711, 376] on li "23:00 PM" at bounding box center [708, 374] width 112 height 20
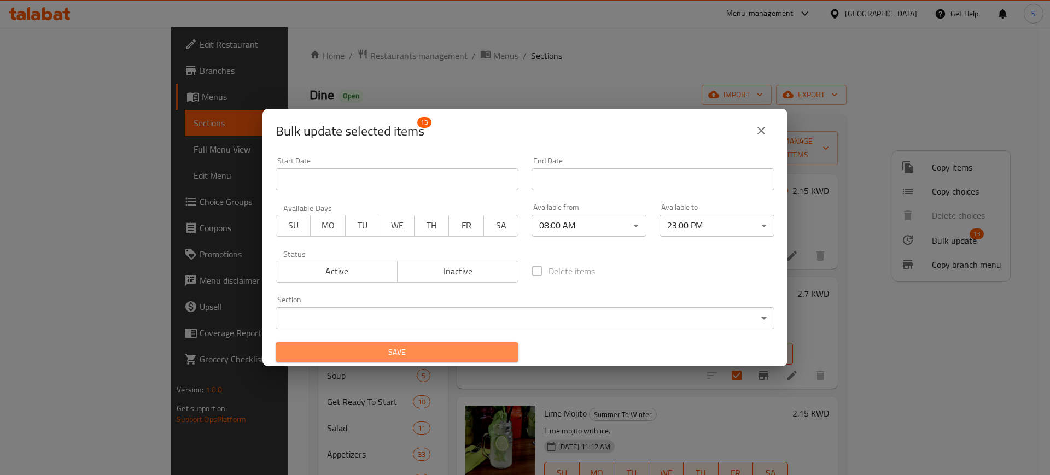
click at [500, 354] on span "Save" at bounding box center [396, 353] width 225 height 14
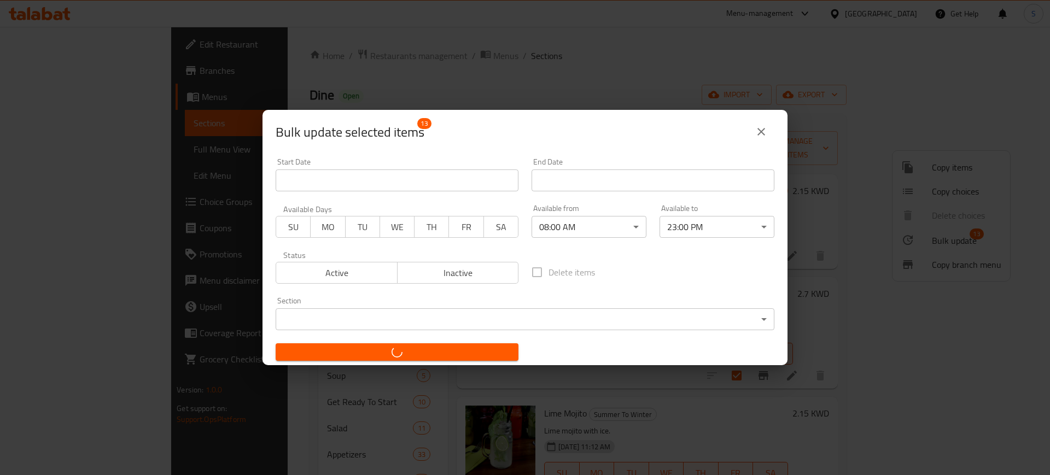
checkbox input "false"
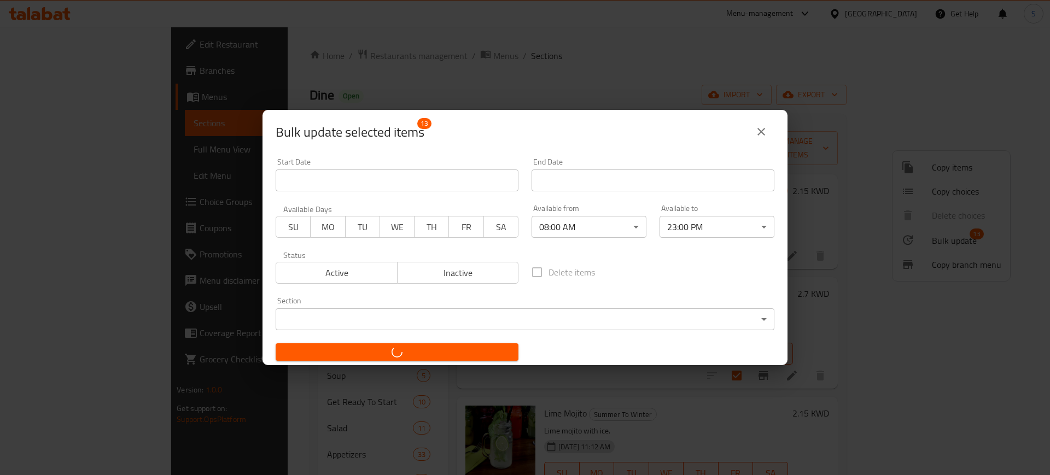
checkbox input "false"
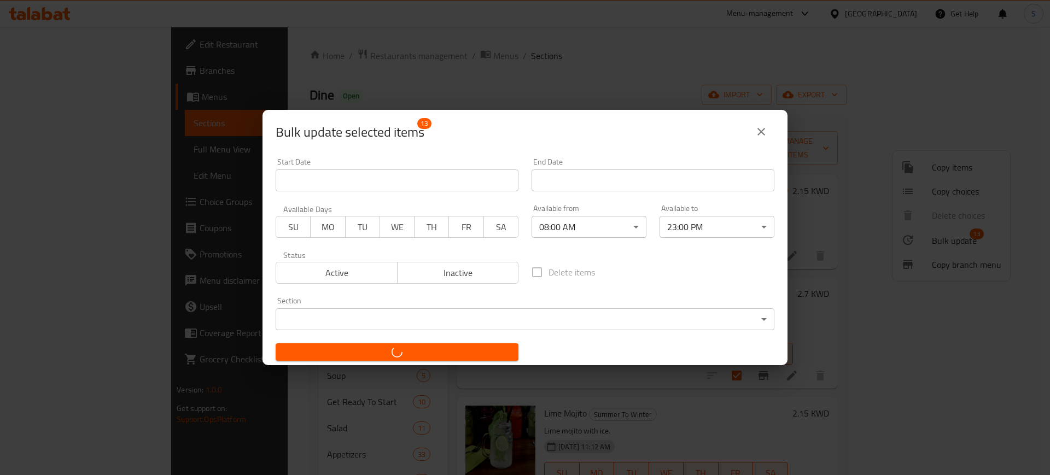
checkbox input "false"
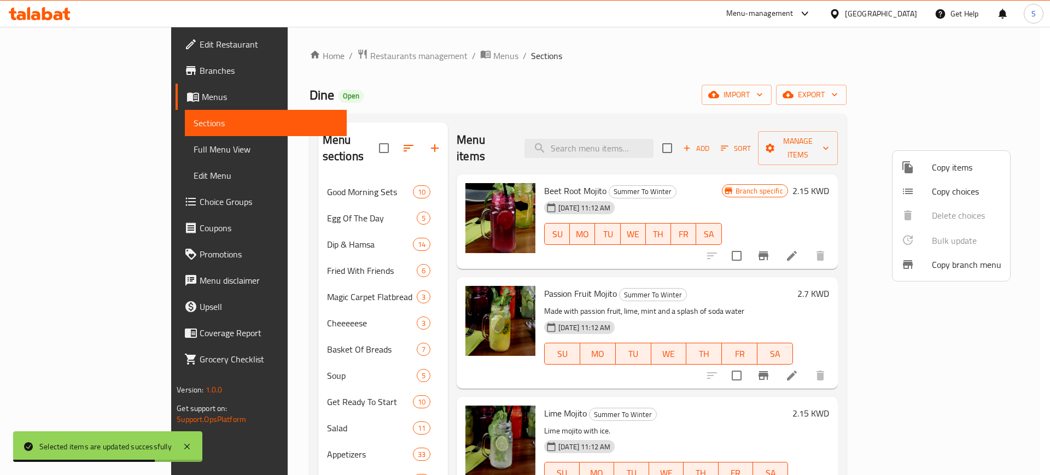
click at [311, 54] on div at bounding box center [525, 237] width 1050 height 475
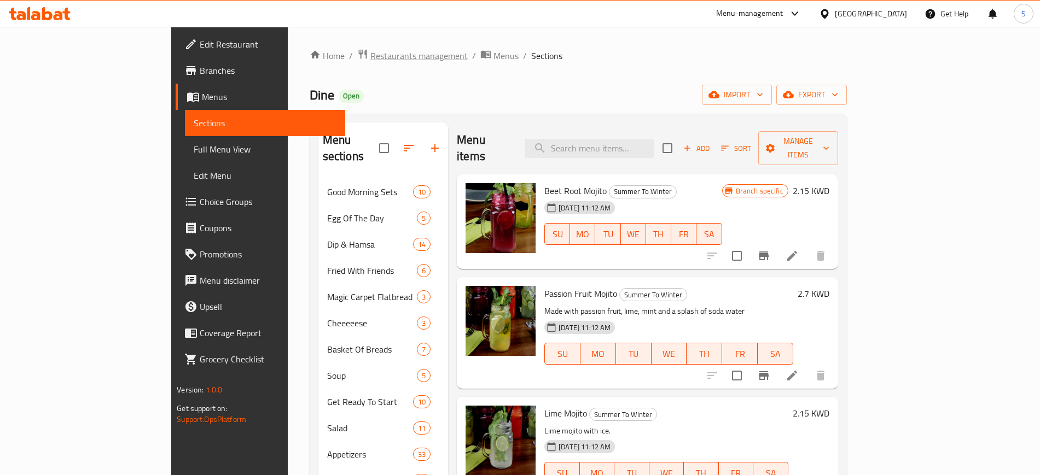
click at [370, 54] on span "Restaurants management" at bounding box center [418, 55] width 97 height 13
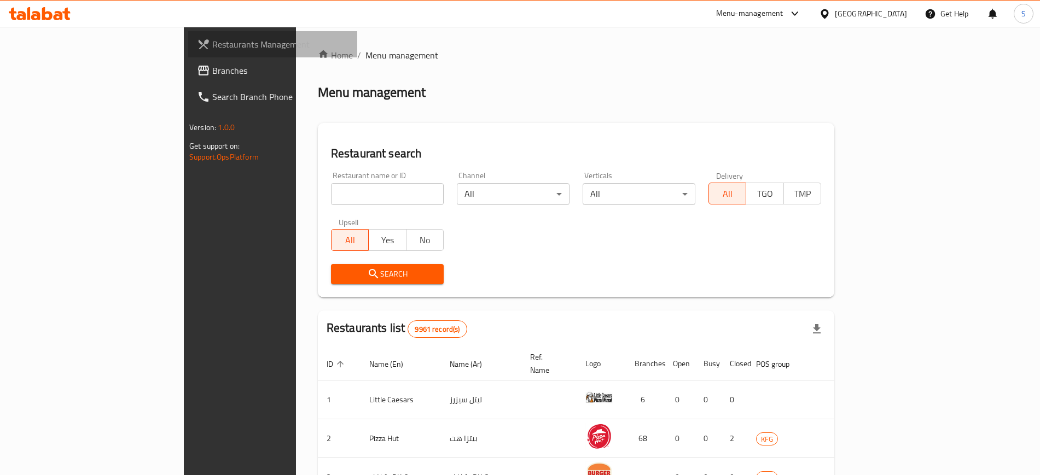
click at [212, 47] on span "Restaurants Management" at bounding box center [280, 44] width 136 height 13
